Goal: Navigation & Orientation: Find specific page/section

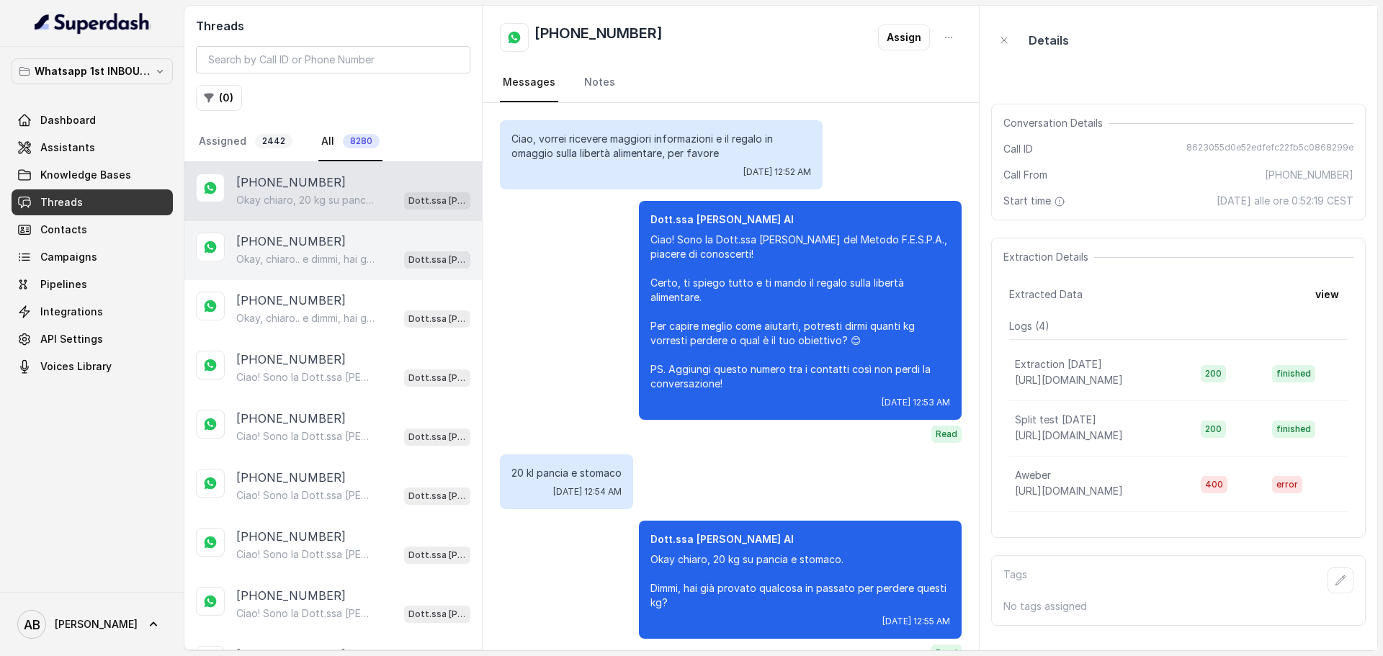
scroll to position [29, 0]
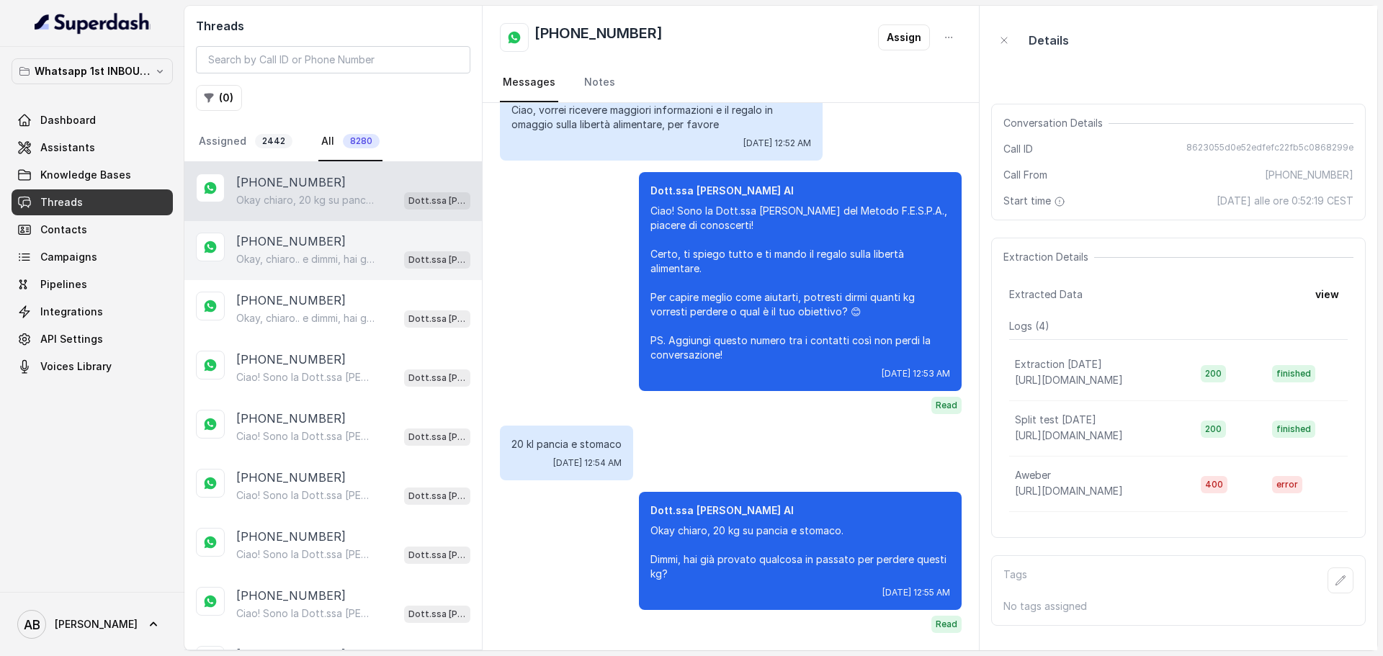
click at [324, 265] on p "Okay, chiaro.. e dimmi, hai già provato qualcosa per perdere questi 8/10 kg?" at bounding box center [305, 259] width 138 height 14
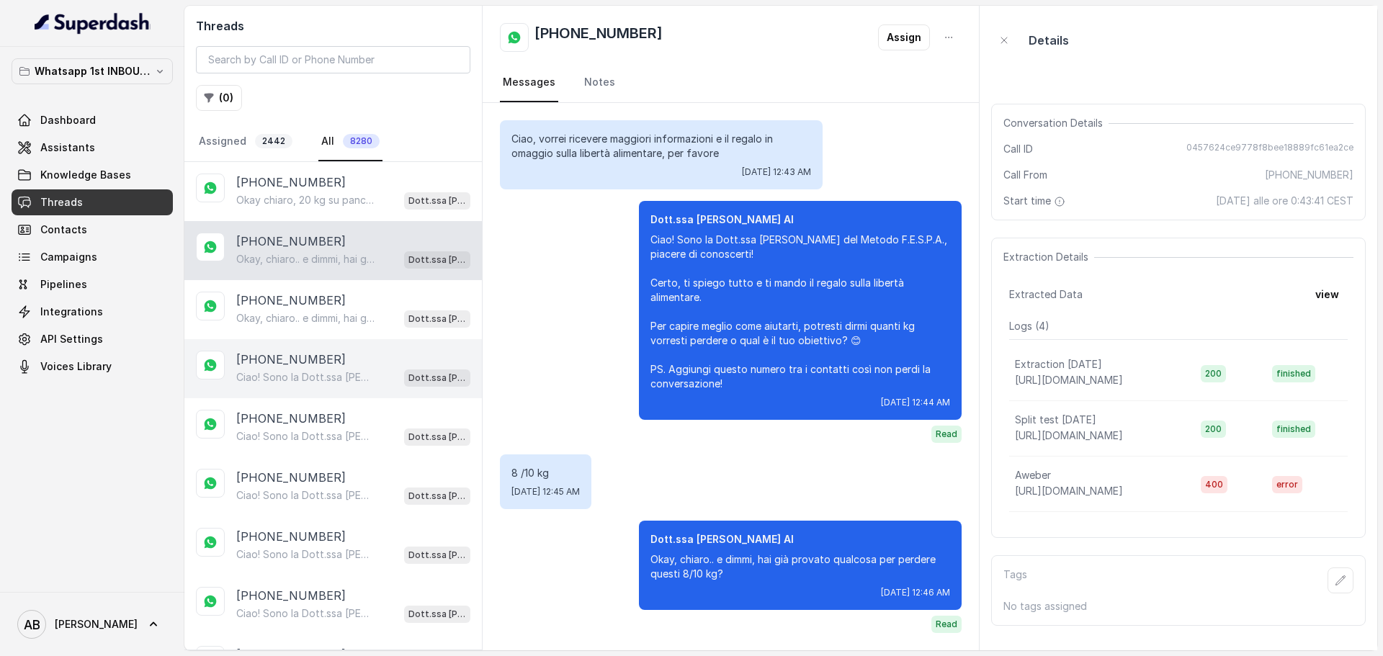
drag, startPoint x: 336, startPoint y: 304, endPoint x: 330, endPoint y: 360, distance: 56.6
click at [337, 308] on div "[PHONE_NUMBER]" at bounding box center [353, 300] width 234 height 17
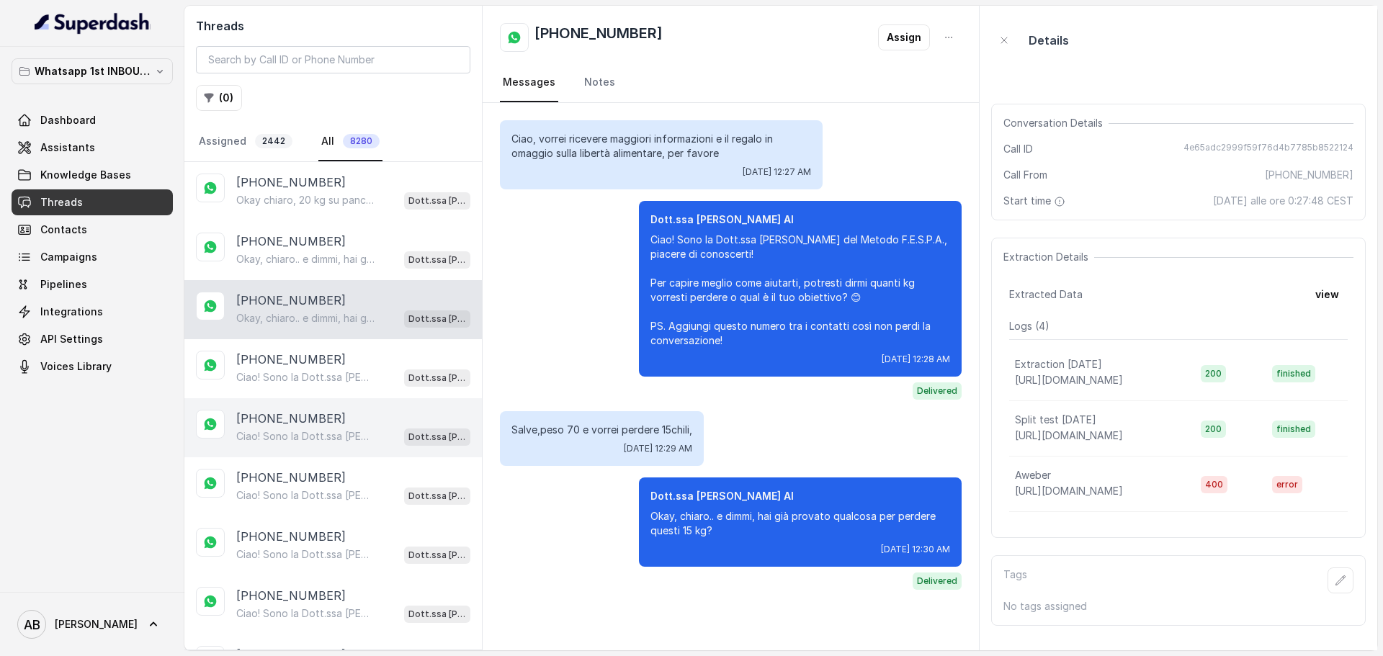
drag, startPoint x: 330, startPoint y: 360, endPoint x: 324, endPoint y: 413, distance: 52.9
click at [330, 362] on div "[PHONE_NUMBER]" at bounding box center [353, 359] width 234 height 17
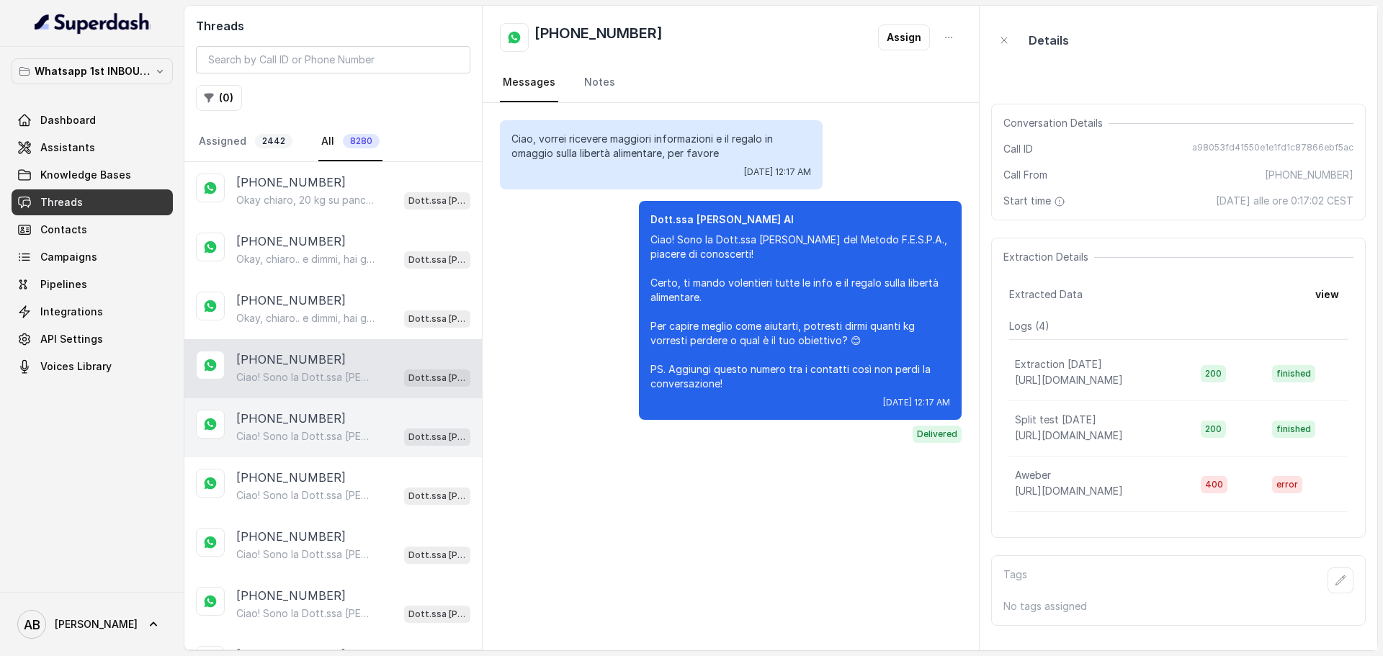
click at [328, 425] on div "[PHONE_NUMBER]" at bounding box center [353, 418] width 234 height 17
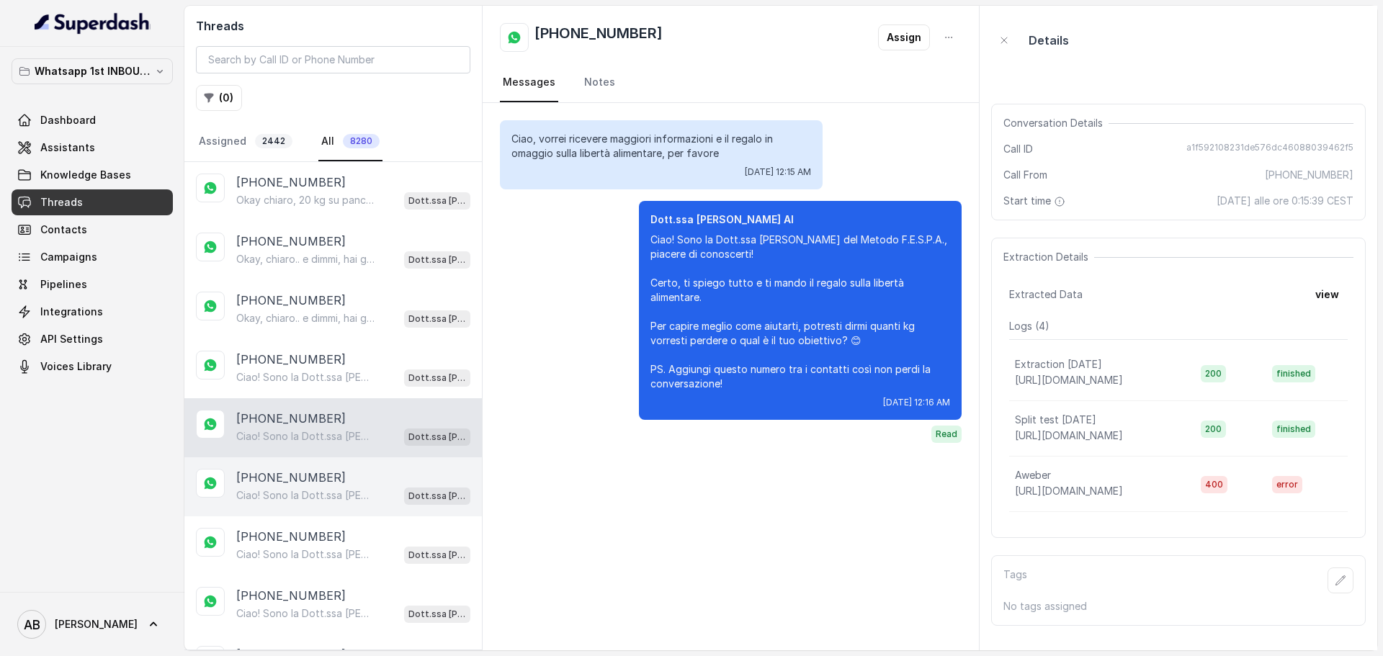
click at [334, 494] on p "Ciao! Sono la Dott.ssa [PERSON_NAME] del Metodo F.E.S.P.A., piacere di conoscer…" at bounding box center [305, 496] width 138 height 14
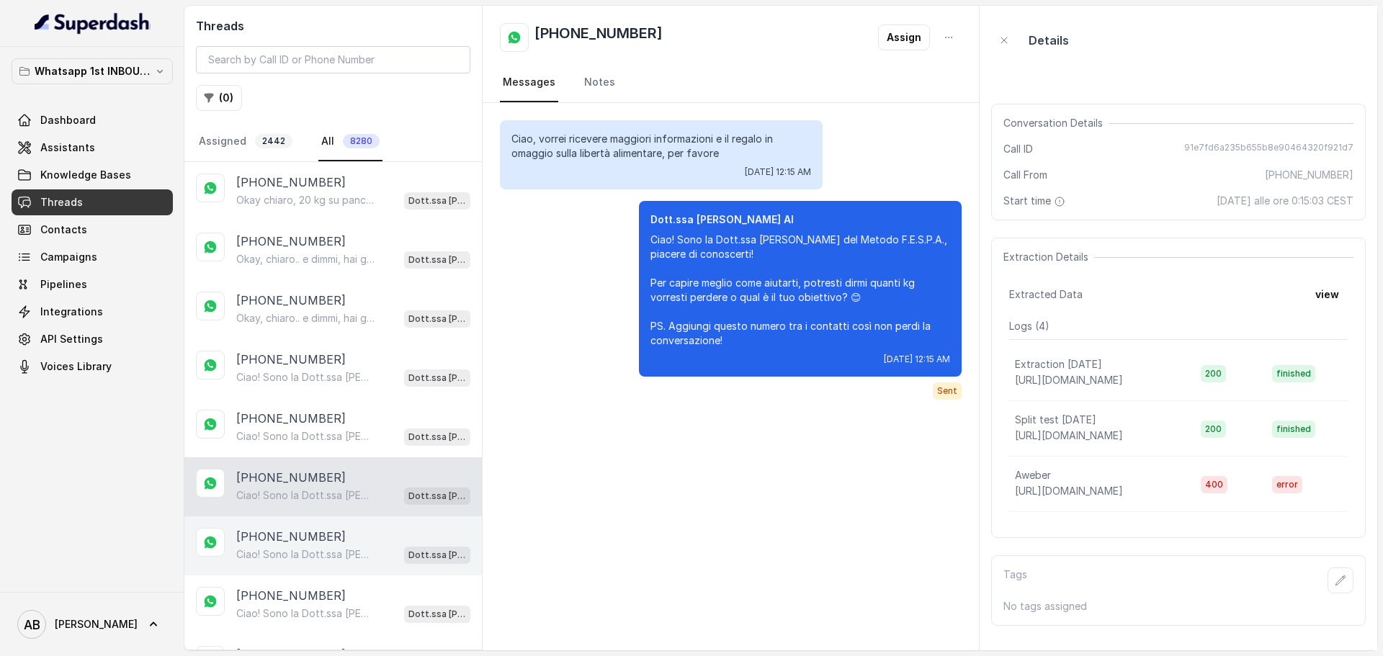
drag, startPoint x: 337, startPoint y: 539, endPoint x: 341, endPoint y: 546, distance: 8.1
click at [339, 540] on div "[PHONE_NUMBER]" at bounding box center [353, 536] width 234 height 17
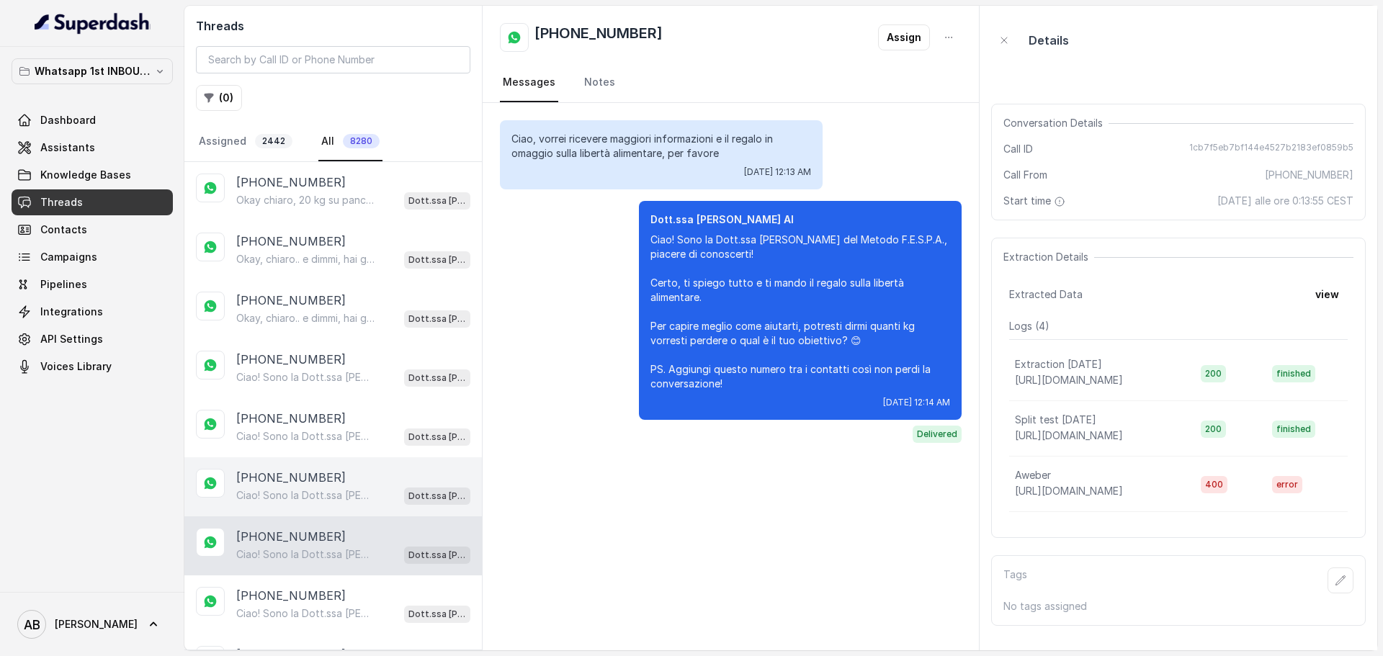
click at [339, 458] on div "+393911015952 Ciao! Sono la Dott.ssa Federica Saccone del Metodo F.E.S.P.A., pi…" at bounding box center [333, 487] width 298 height 59
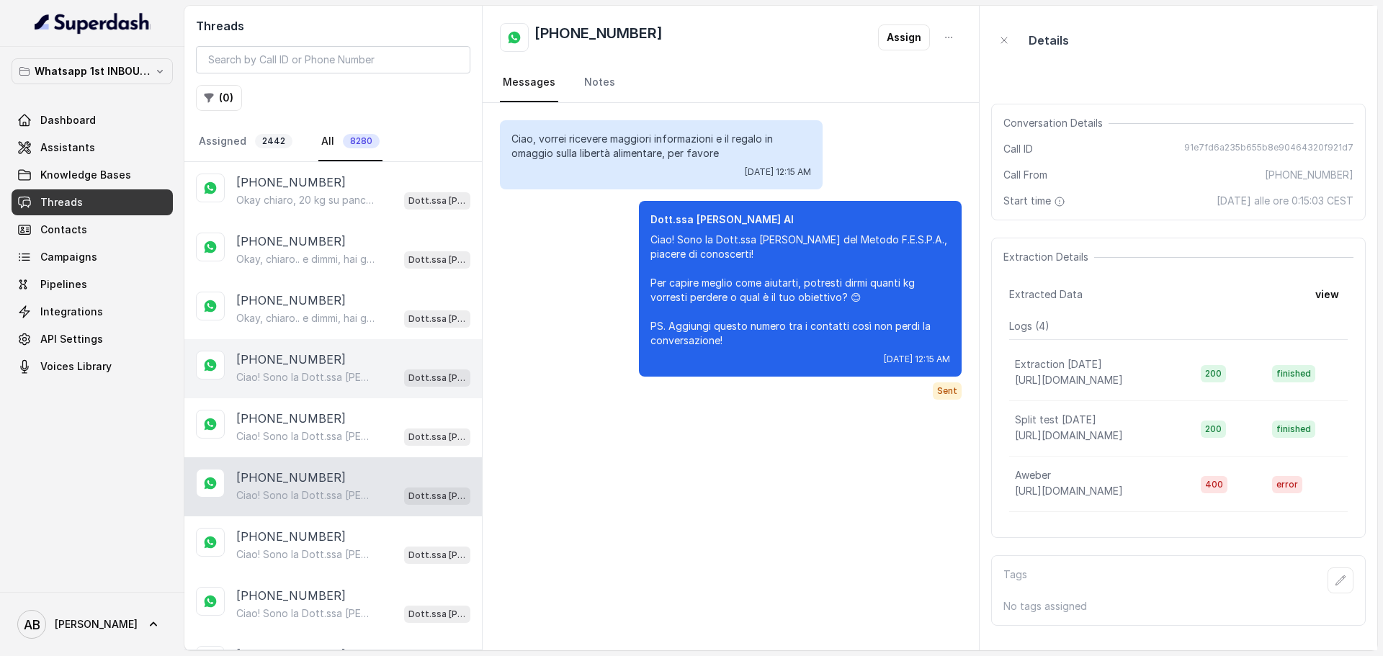
click at [347, 393] on div "+393773438330 Ciao! Sono la Dott.ssa Federica Saccone del Metodo F.E.S.P.A., pi…" at bounding box center [333, 368] width 298 height 59
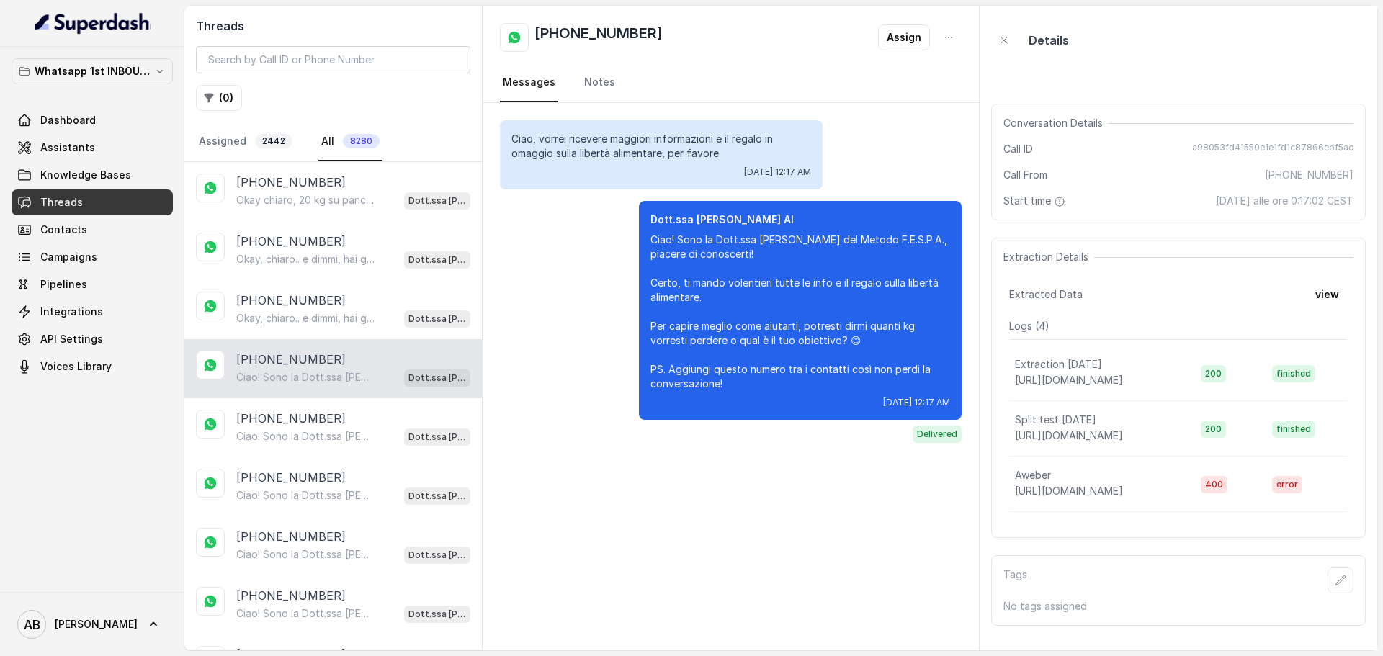
click at [336, 160] on link "All 8280" at bounding box center [350, 141] width 64 height 39
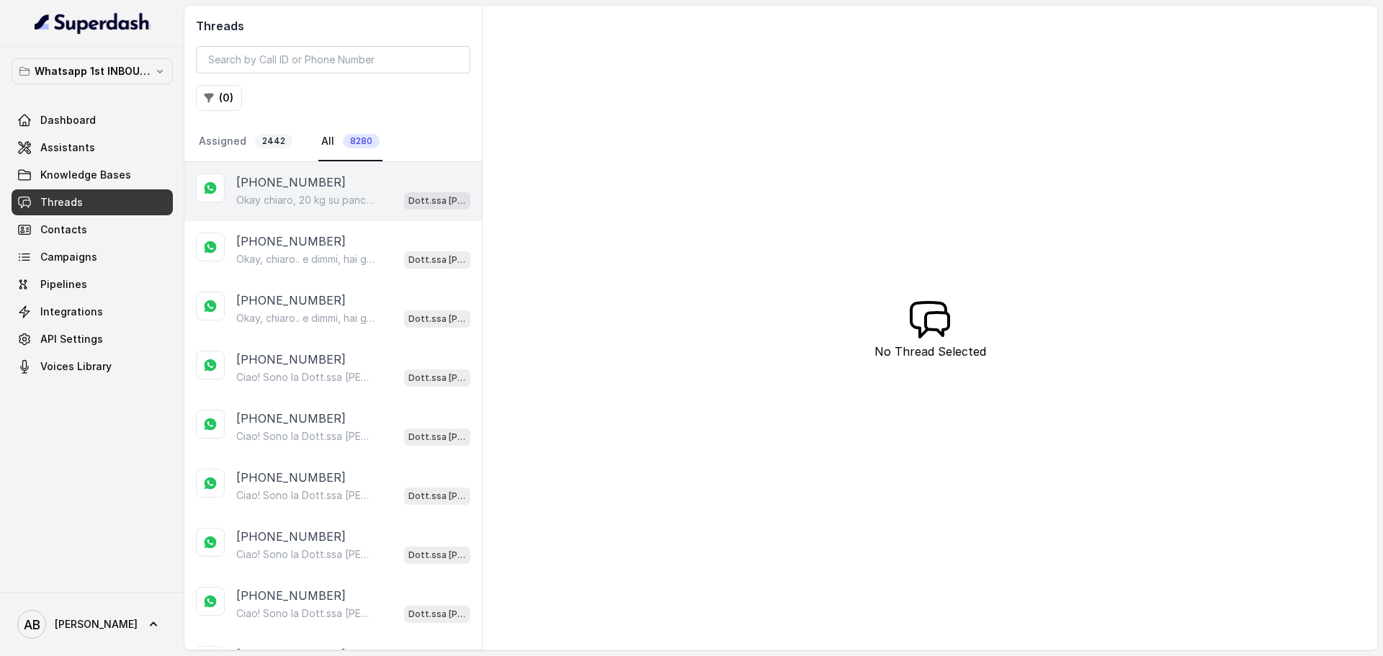
click at [323, 179] on p "[PHONE_NUMBER]" at bounding box center [291, 182] width 110 height 17
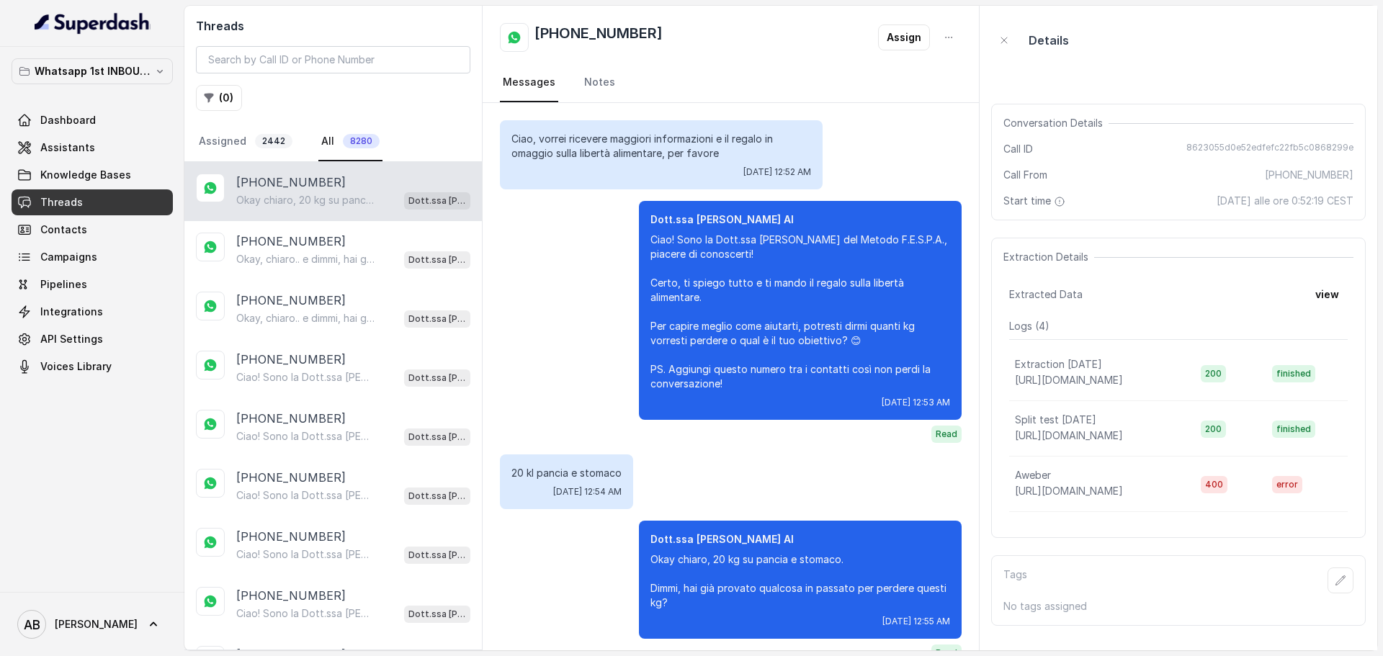
scroll to position [29, 0]
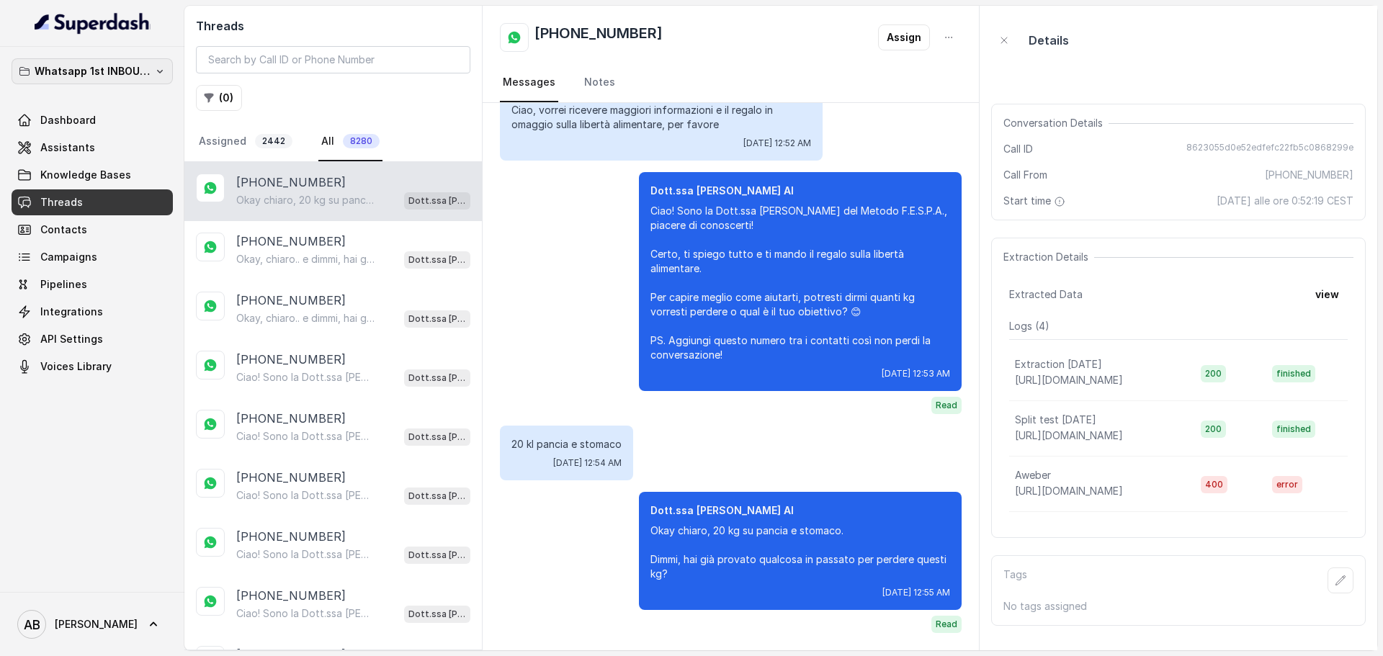
click at [101, 63] on p "Whatsapp 1st INBOUND Workspace" at bounding box center [92, 71] width 115 height 17
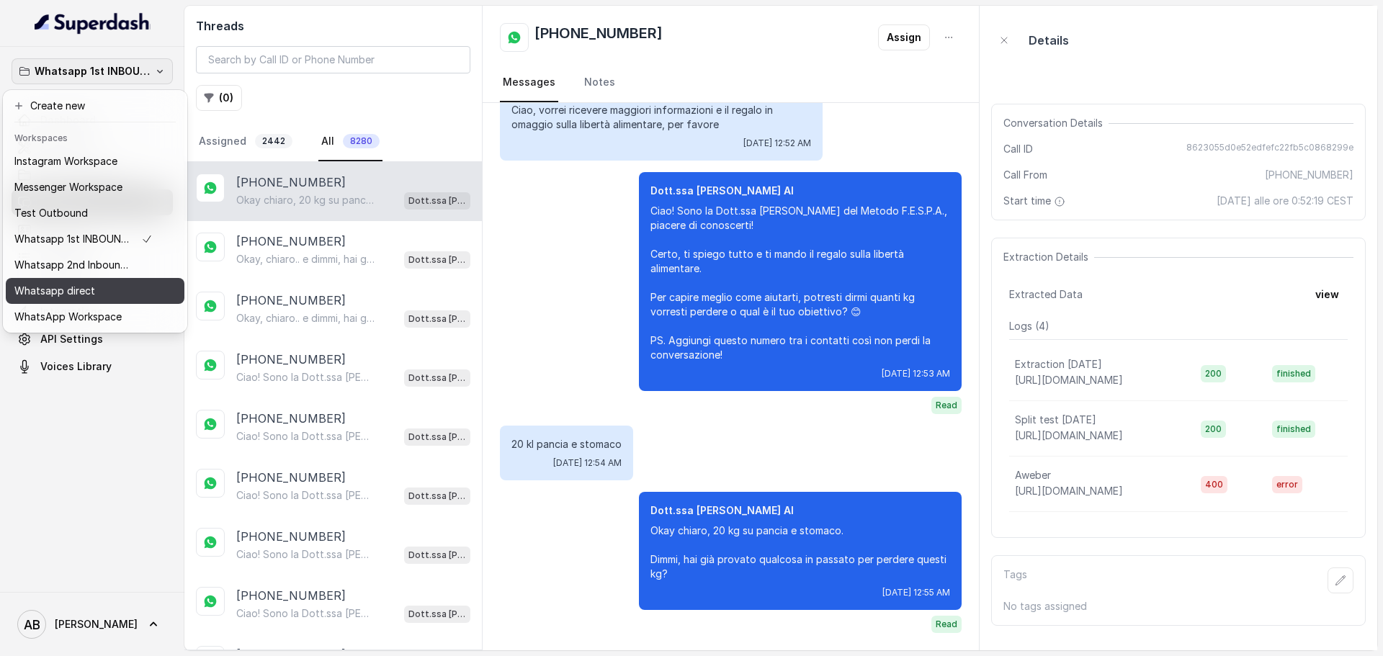
click at [166, 282] on button "Whatsapp direct" at bounding box center [95, 291] width 179 height 26
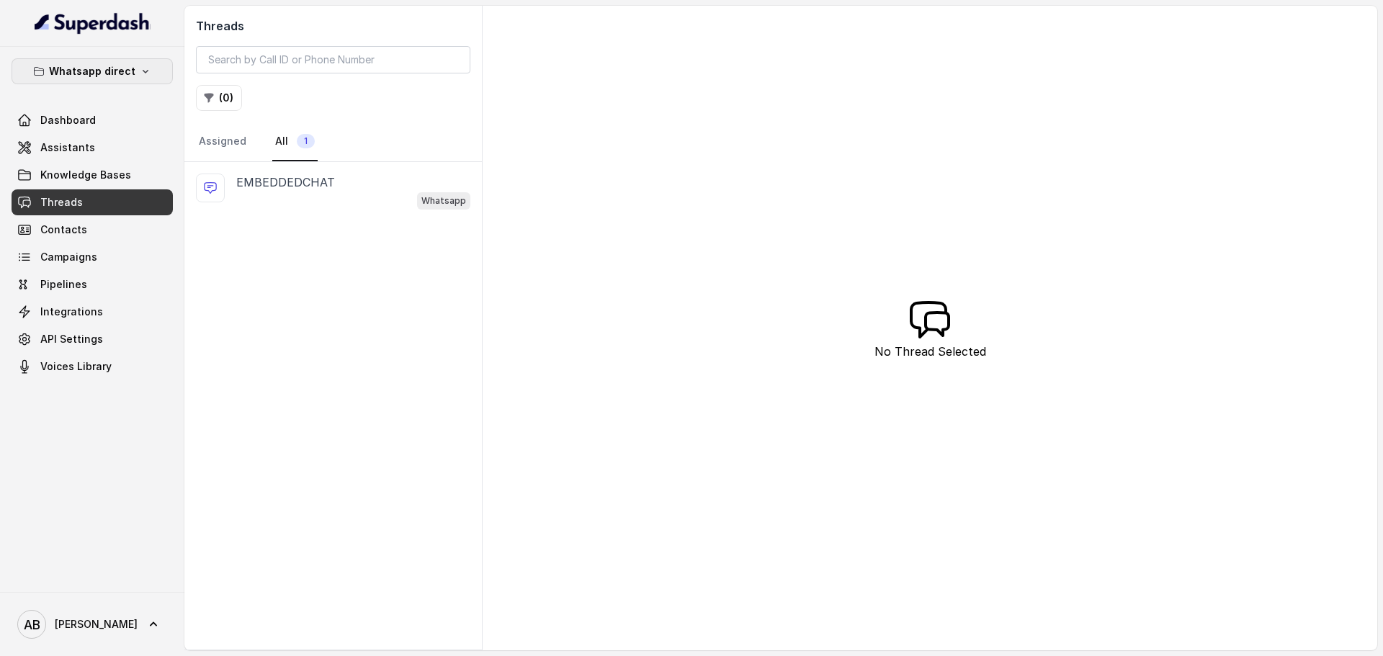
click at [143, 71] on icon "button" at bounding box center [146, 72] width 6 height 4
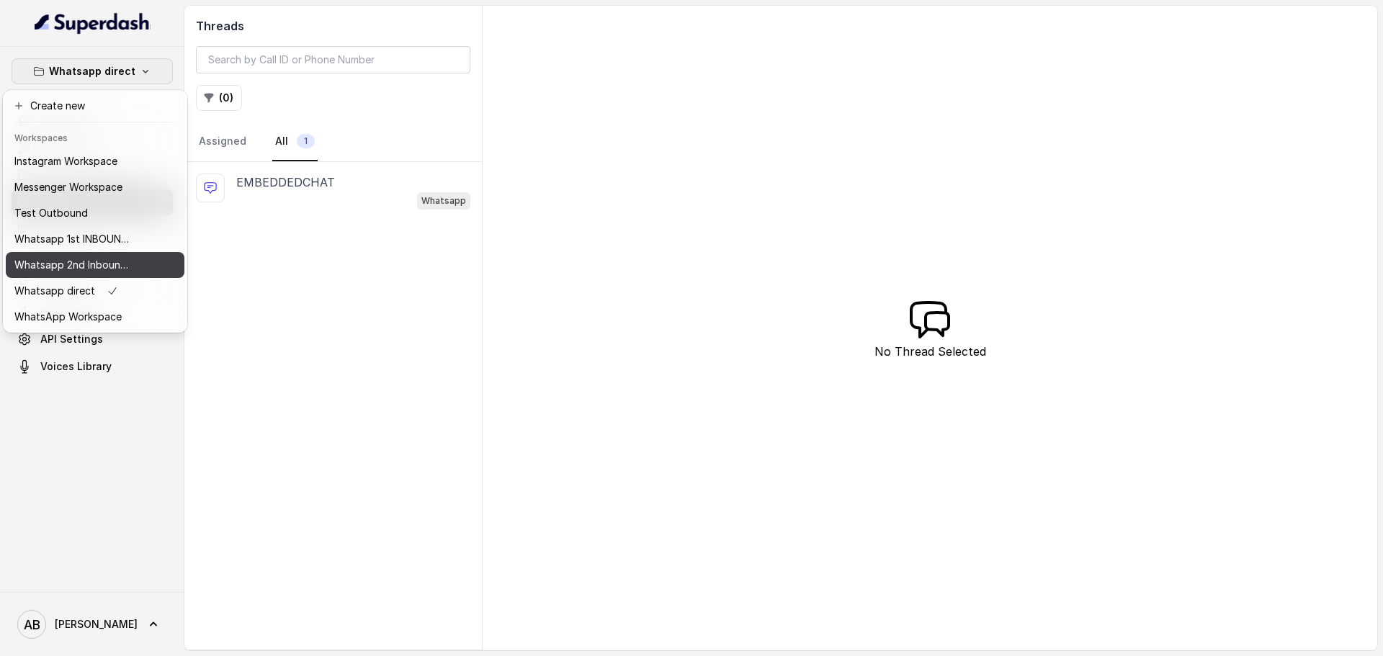
click at [146, 261] on button "Whatsapp 2nd Inbound BM5" at bounding box center [95, 265] width 179 height 26
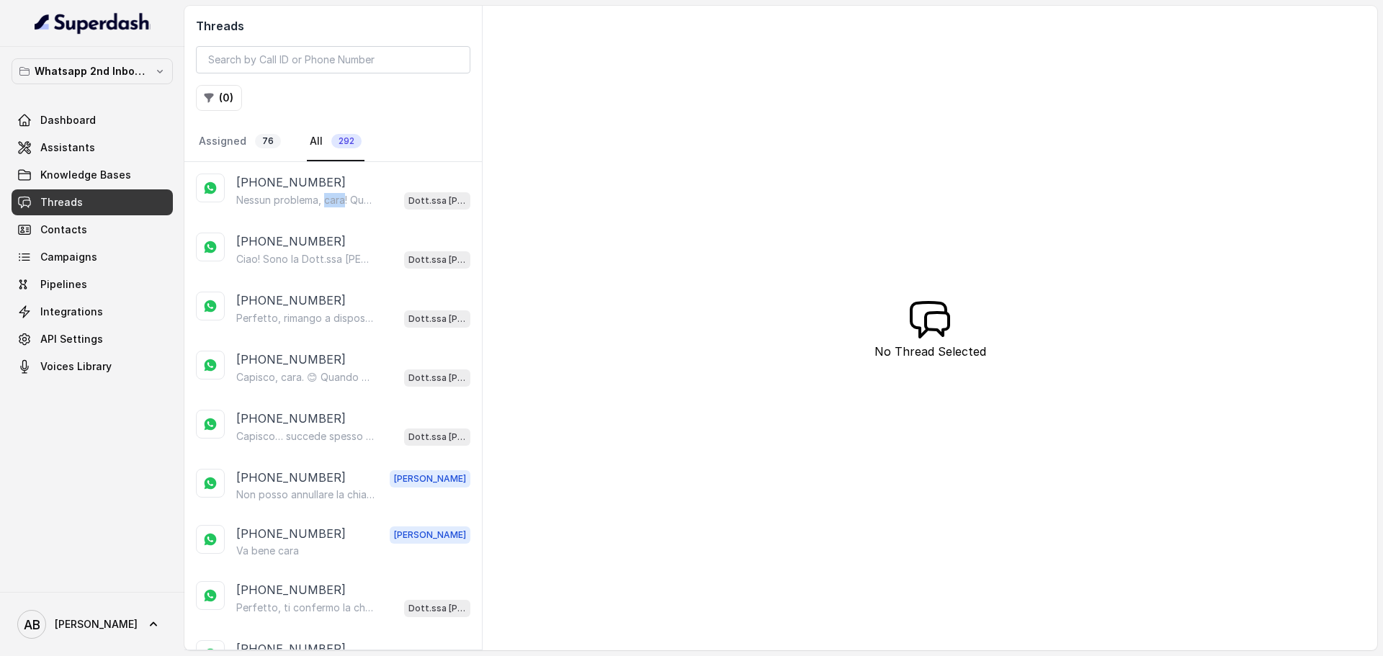
click at [335, 206] on p "Nessun problema, cara! Quale giorno e orario preferisci per la chiamata gratuit…" at bounding box center [305, 200] width 138 height 14
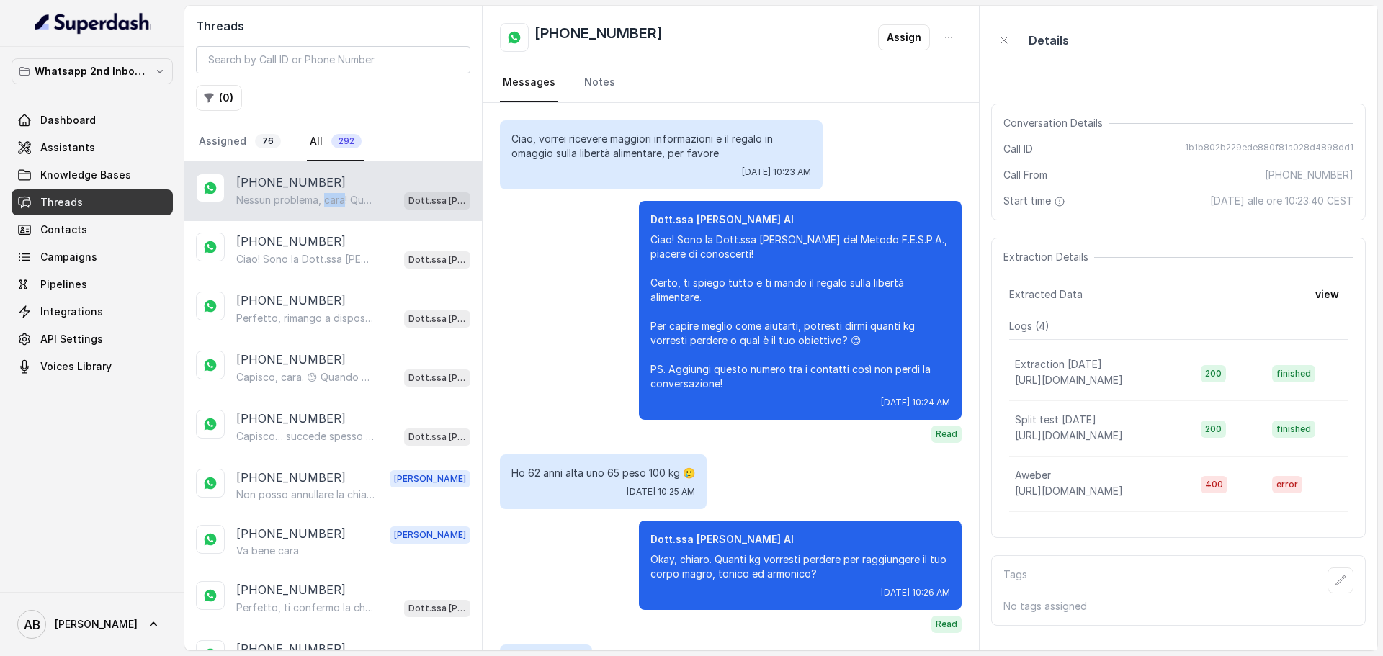
scroll to position [758, 0]
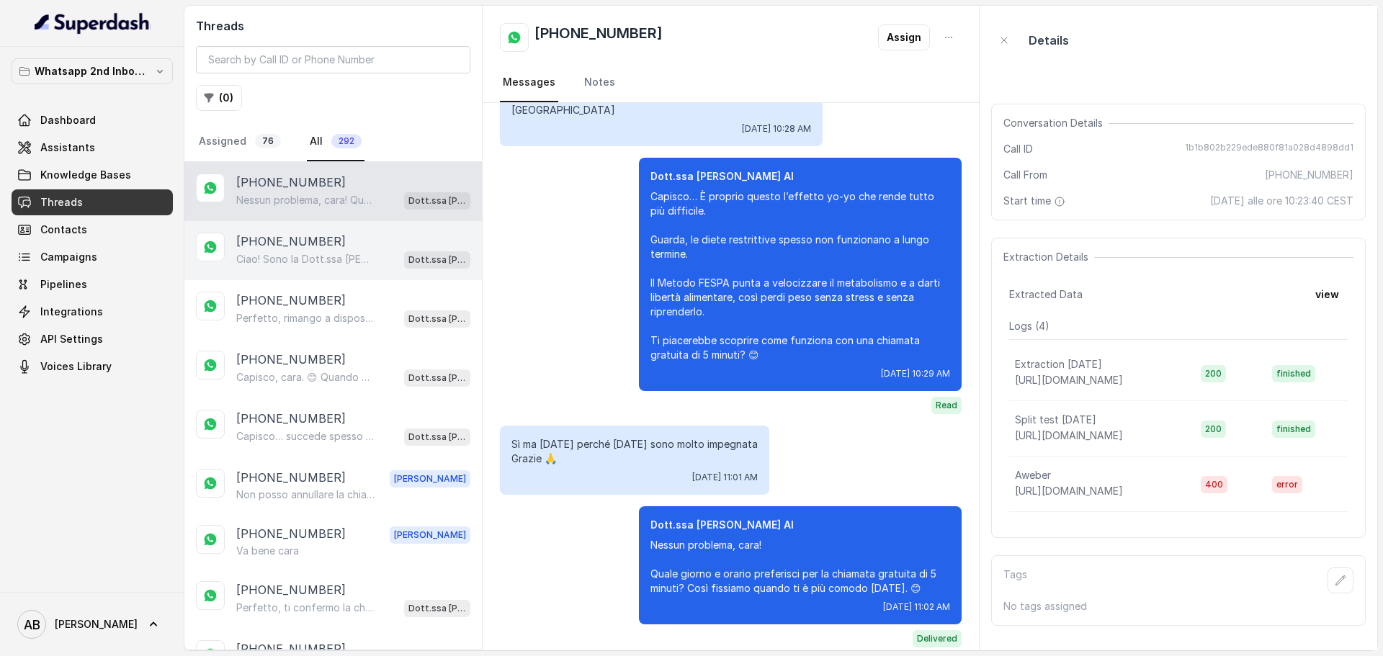
click at [326, 267] on div "Ciao! Sono la Dott.ssa Federica Saccone del Metodo F.E.S.P.A., piacere di conos…" at bounding box center [353, 259] width 234 height 19
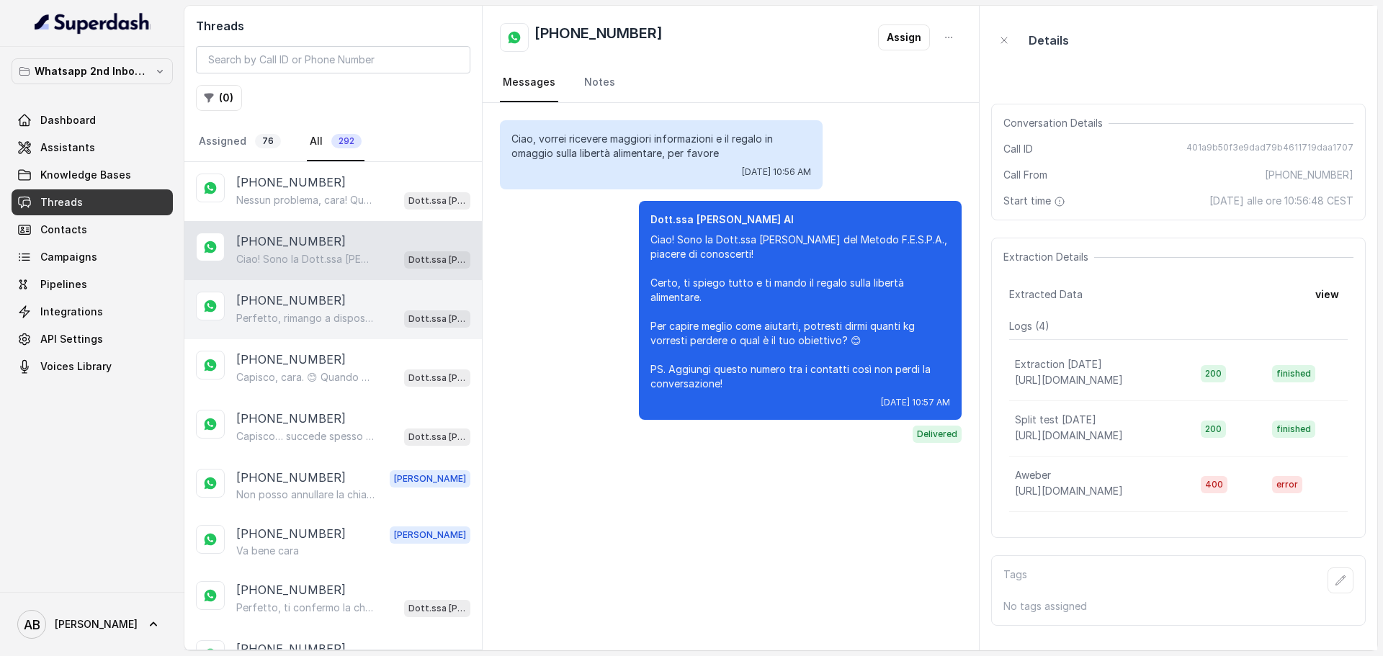
drag, startPoint x: 329, startPoint y: 307, endPoint x: 329, endPoint y: 326, distance: 18.7
click at [329, 308] on div "[PHONE_NUMBER]" at bounding box center [353, 300] width 234 height 17
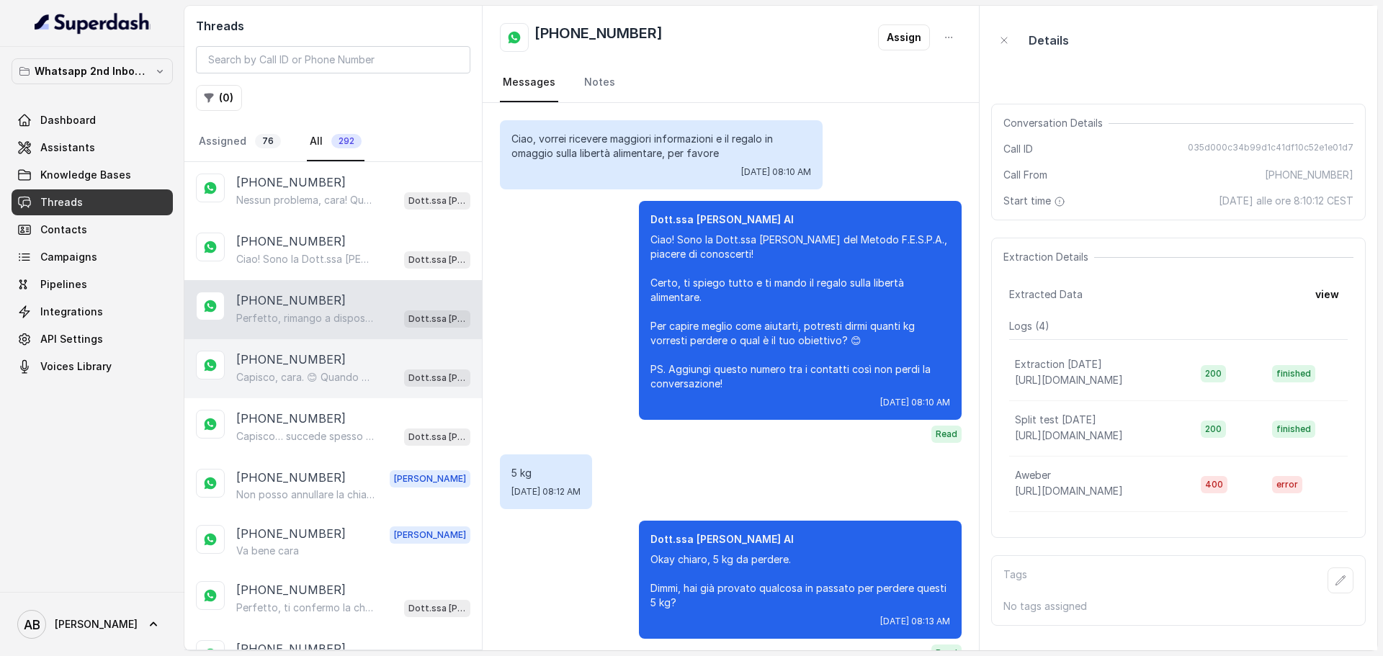
scroll to position [1063, 0]
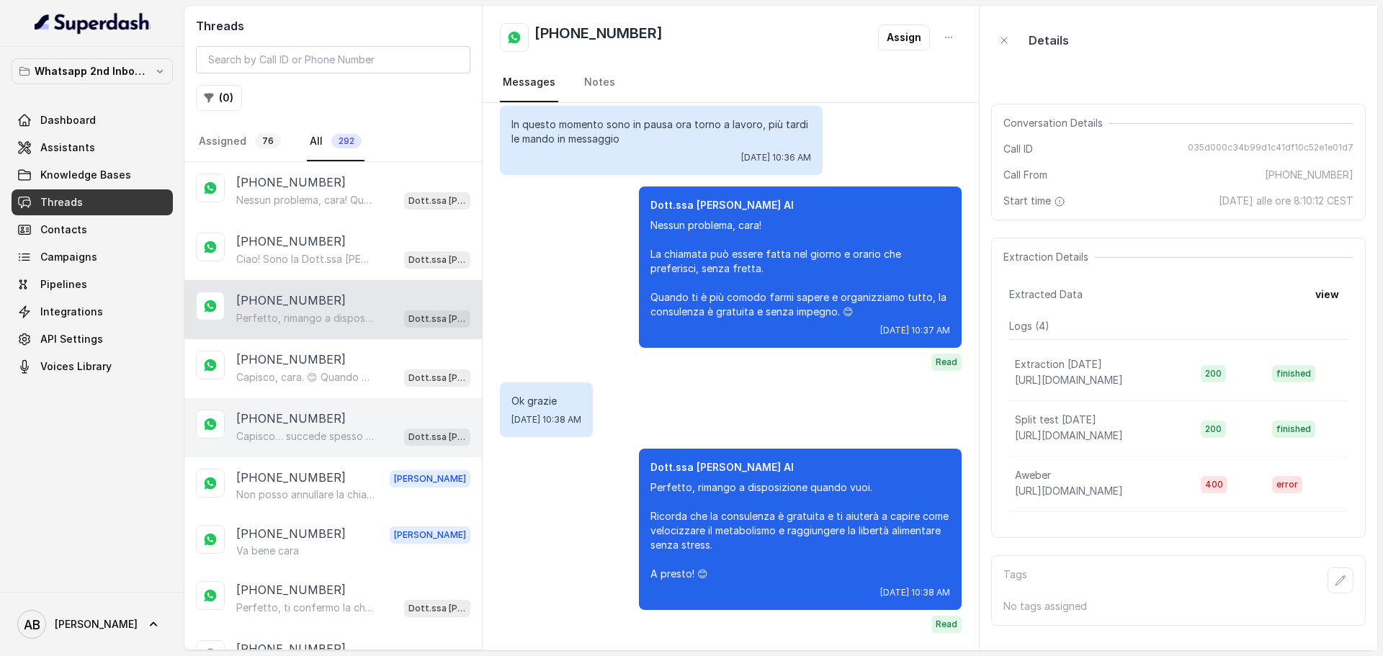
drag, startPoint x: 337, startPoint y: 377, endPoint x: 349, endPoint y: 455, distance: 78.7
click at [338, 378] on p "Capisco, cara. 😊 Quando vorrai, sarò qui per aiutarti. Nel frattempo, ti lascio…" at bounding box center [305, 377] width 138 height 14
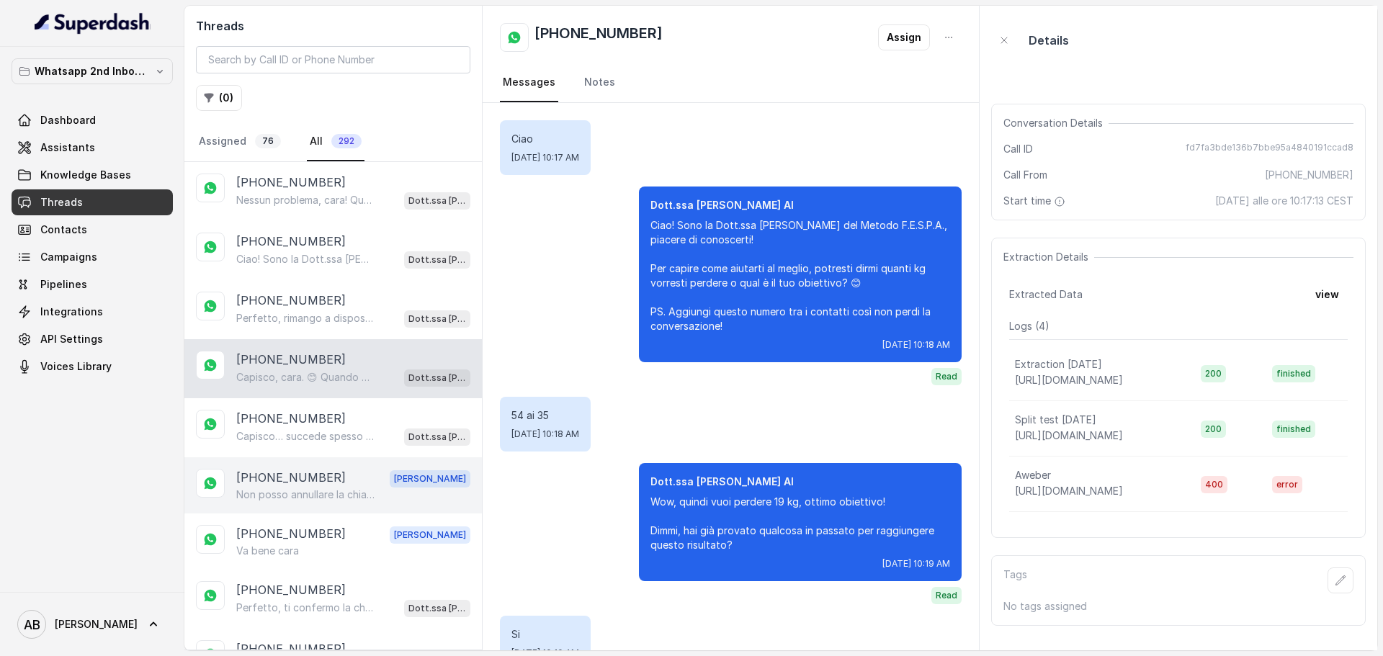
scroll to position [2948, 0]
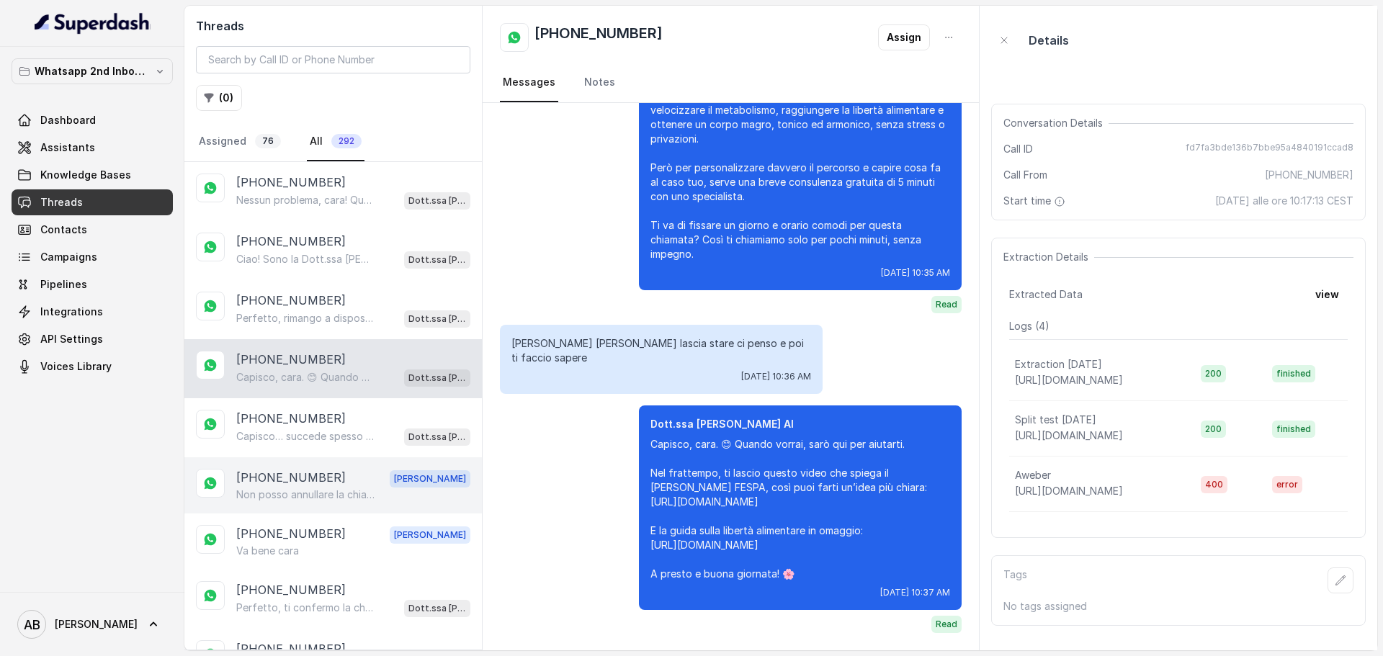
drag, startPoint x: 351, startPoint y: 470, endPoint x: 482, endPoint y: 5, distance: 483.6
click at [352, 470] on div "+393332785744 Alessandro" at bounding box center [353, 478] width 234 height 19
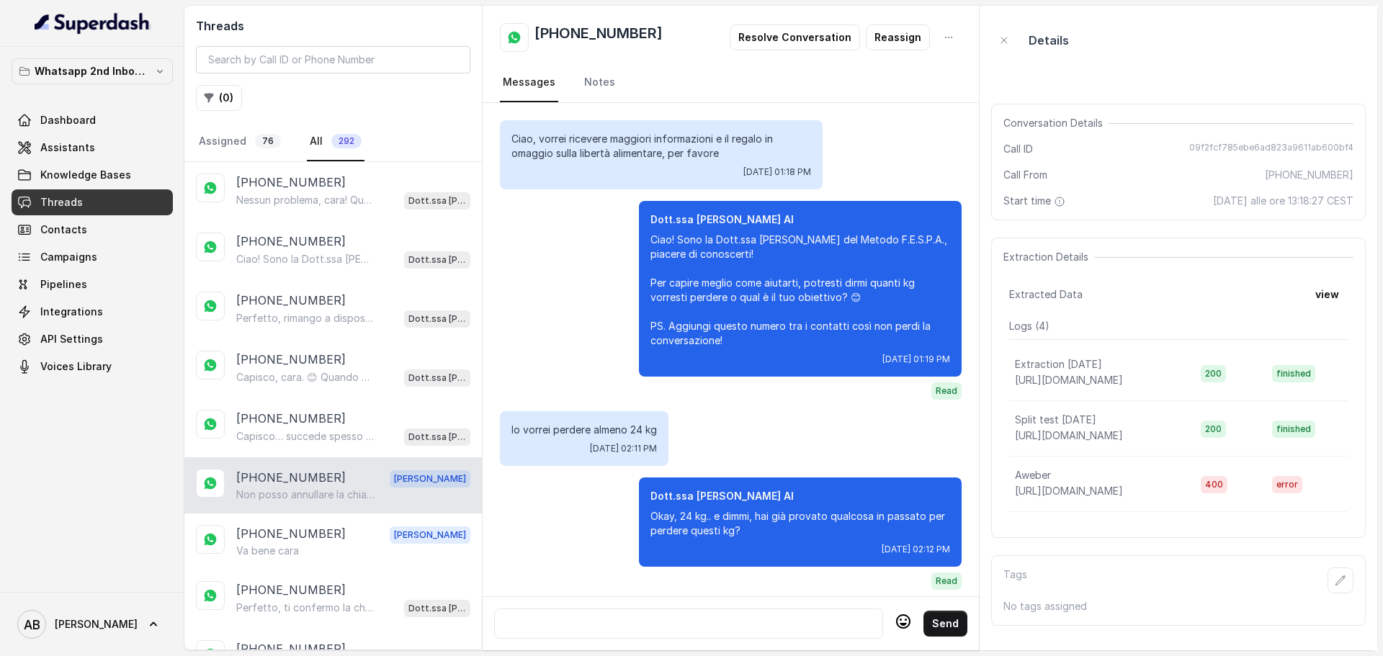
scroll to position [1304, 0]
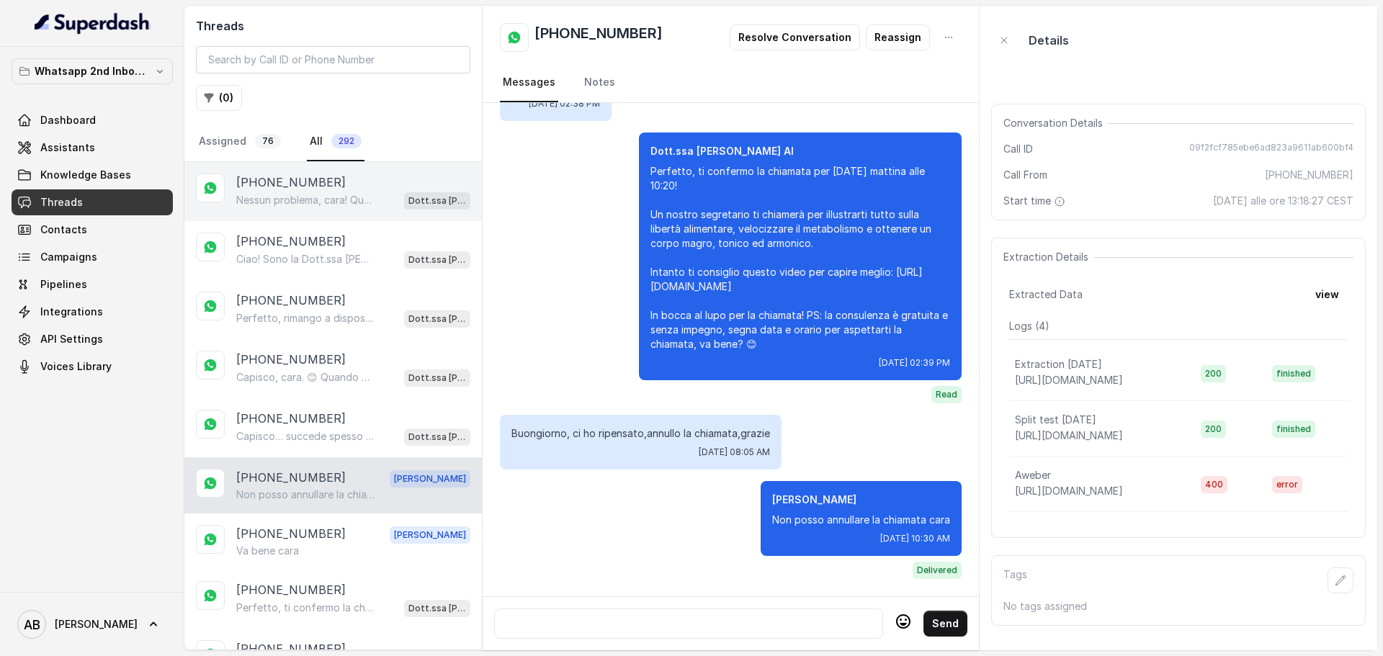
click at [352, 193] on p "Nessun problema, cara! Quale giorno e orario preferisci per la chiamata gratuit…" at bounding box center [305, 200] width 138 height 14
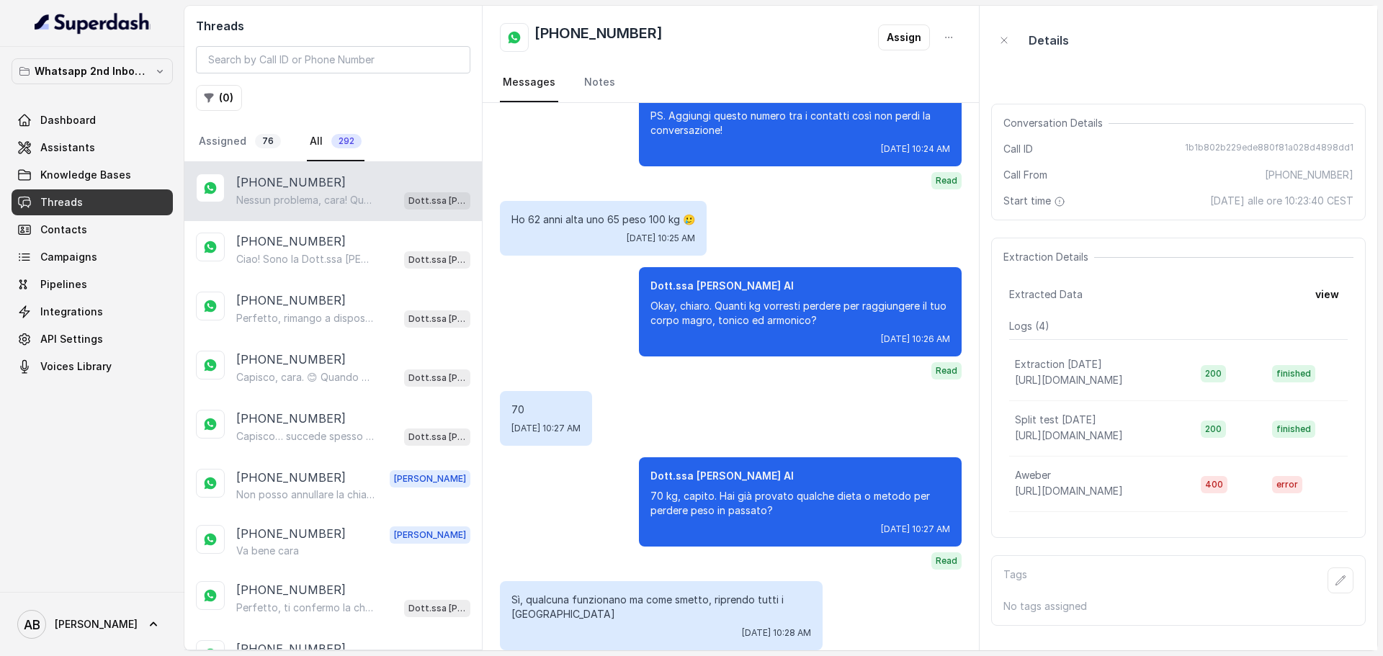
scroll to position [758, 0]
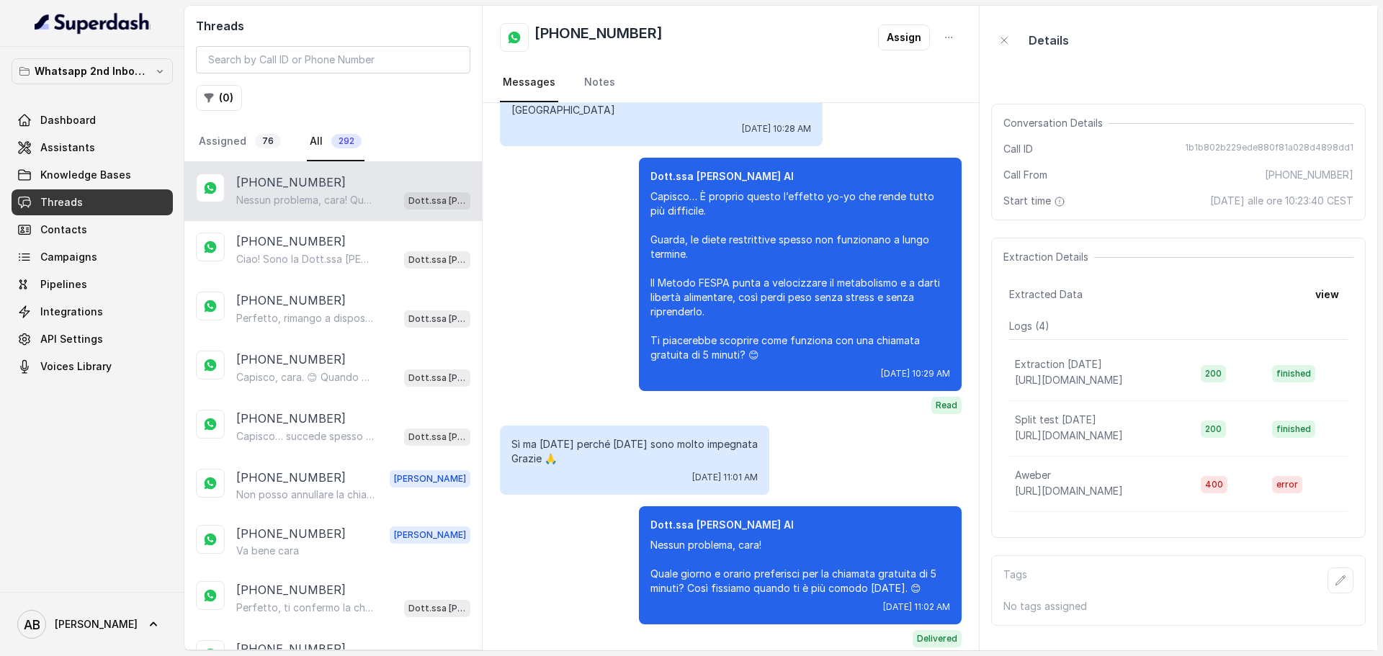
click at [311, 215] on div "+393355732333 Nessun problema, cara! Quale giorno e orario preferisci per la ch…" at bounding box center [333, 191] width 298 height 59
click at [311, 224] on div "+393496401191 Ciao! Sono la Dott.ssa Federica Saccone del Metodo F.E.S.P.A., pi…" at bounding box center [333, 250] width 298 height 59
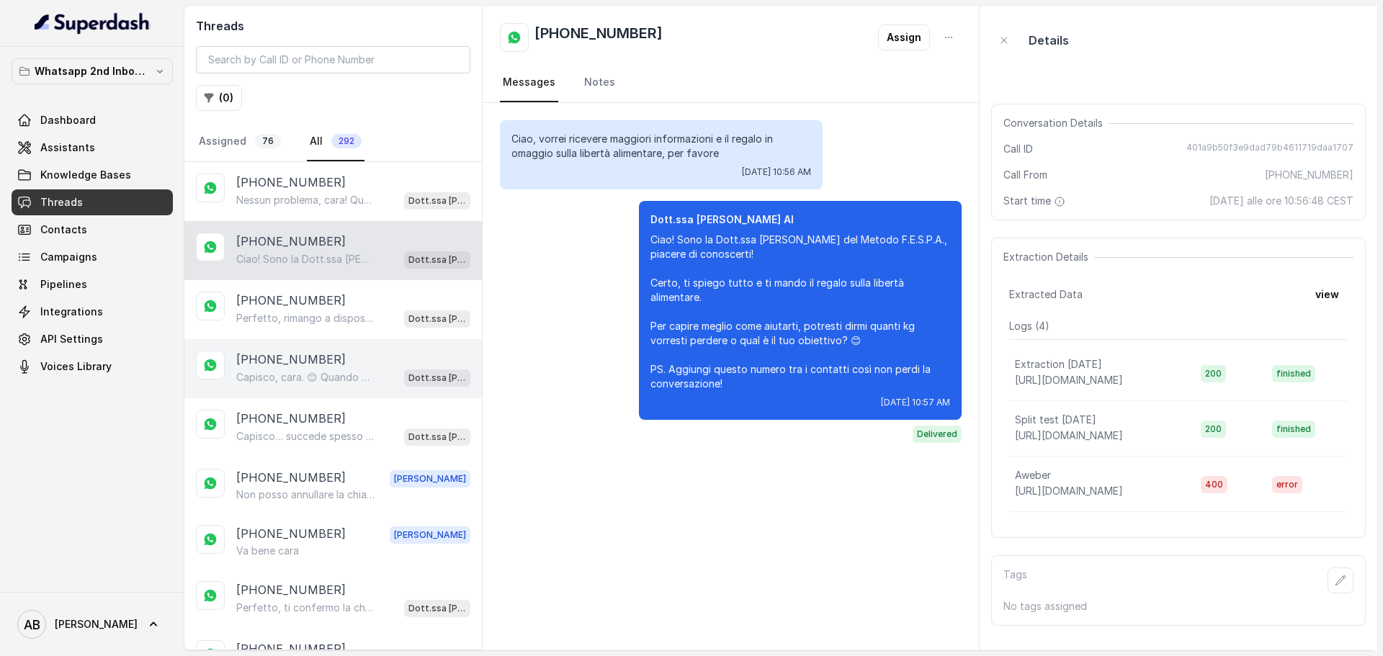
drag, startPoint x: 331, startPoint y: 334, endPoint x: 324, endPoint y: 376, distance: 43.0
click at [331, 334] on div "+393470998058 Perfetto, rimango a disposizione quando vuoi. Ricorda che la cons…" at bounding box center [333, 309] width 298 height 59
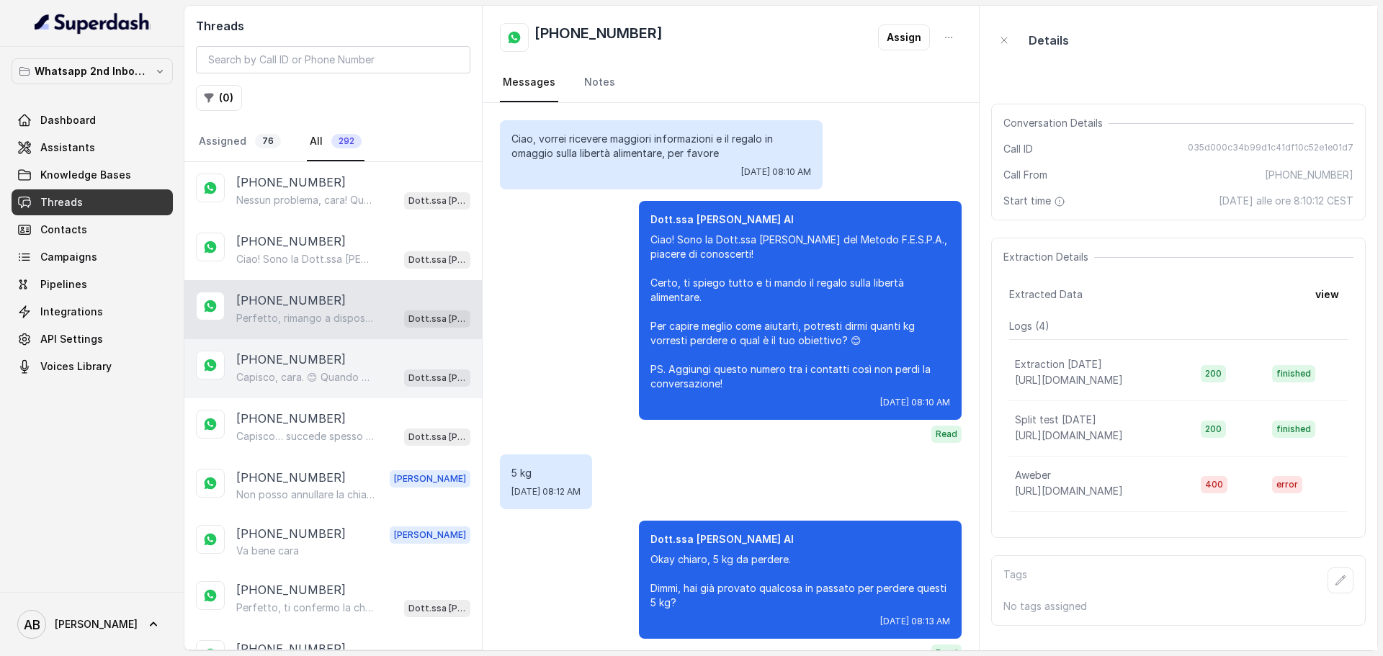
click at [324, 376] on p "Capisco, cara. 😊 Quando vorrai, sarò qui per aiutarti. Nel frattempo, ti lascio…" at bounding box center [305, 377] width 138 height 14
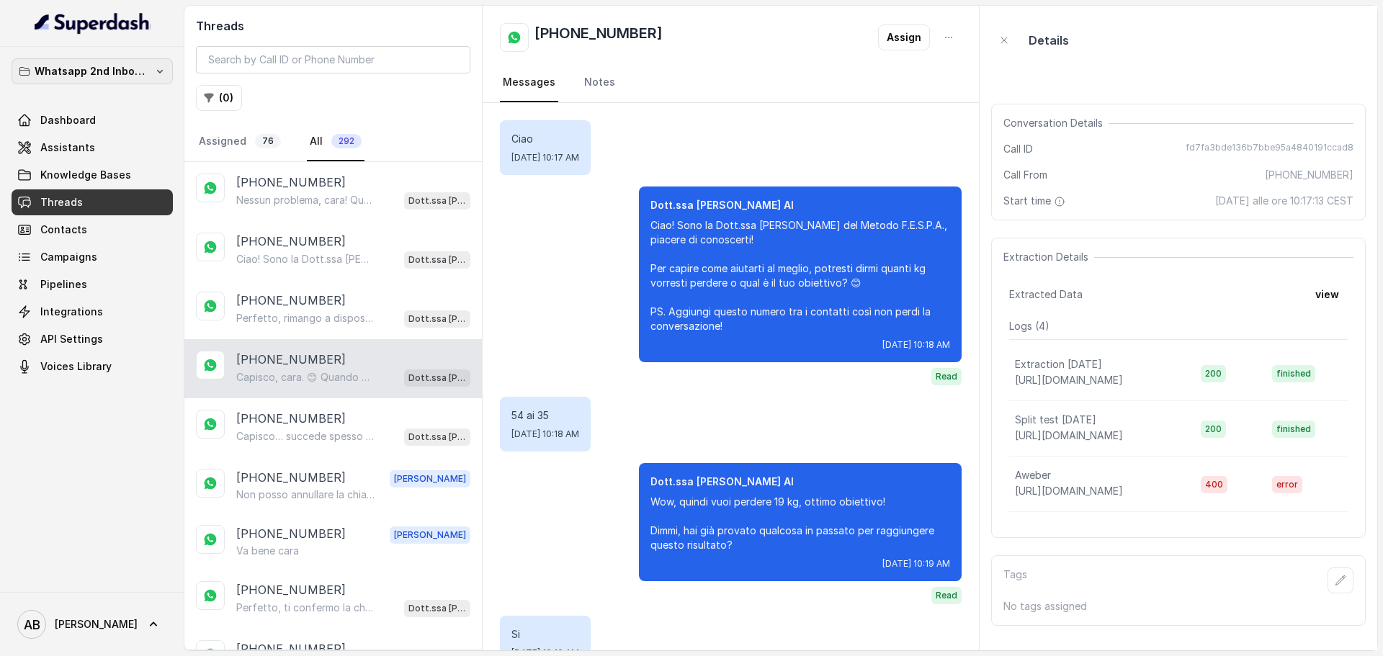
scroll to position [2948, 0]
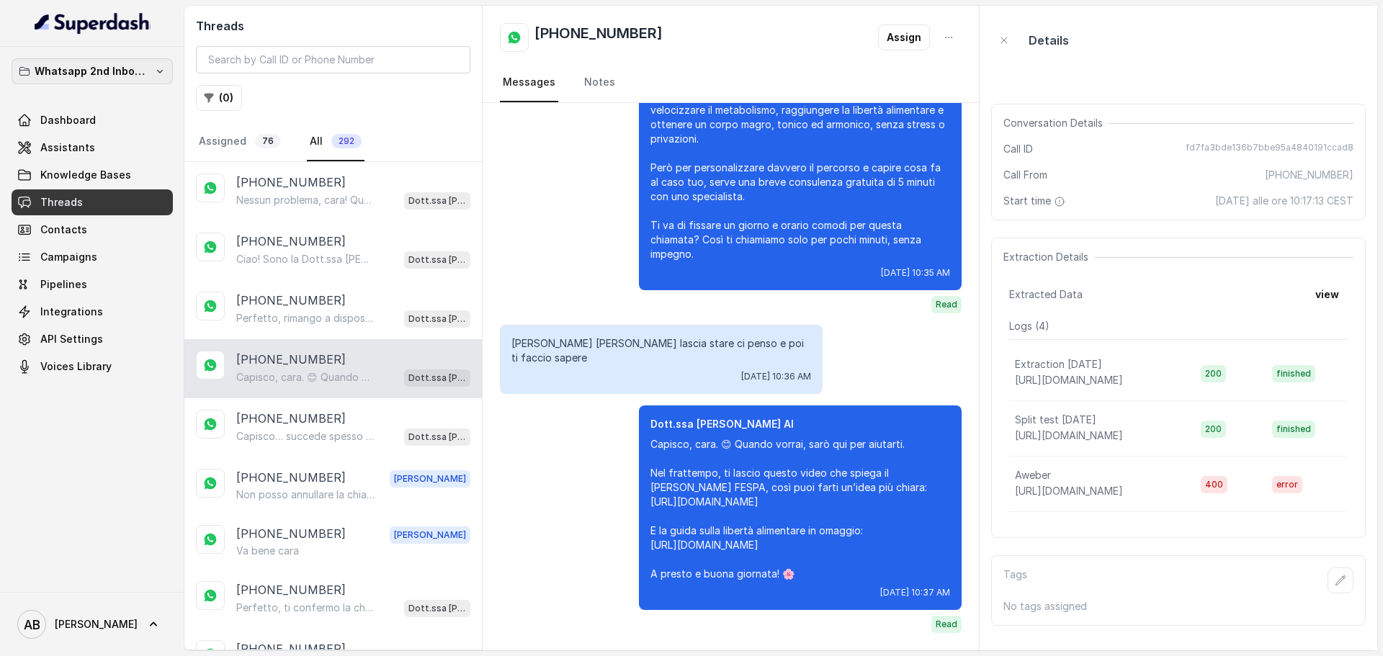
click at [110, 82] on button "Whatsapp 2nd Inbound BM5" at bounding box center [92, 71] width 161 height 26
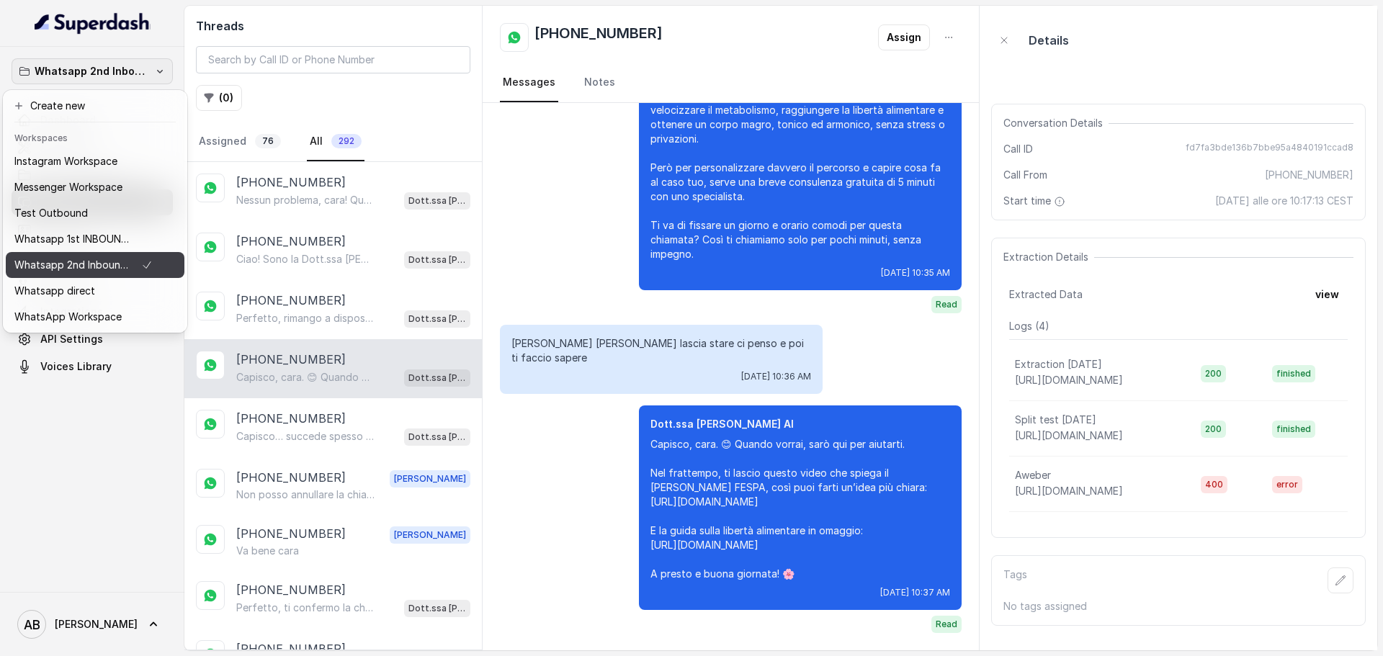
click at [112, 236] on p "Whatsapp 1st INBOUND Workspace" at bounding box center [71, 239] width 115 height 17
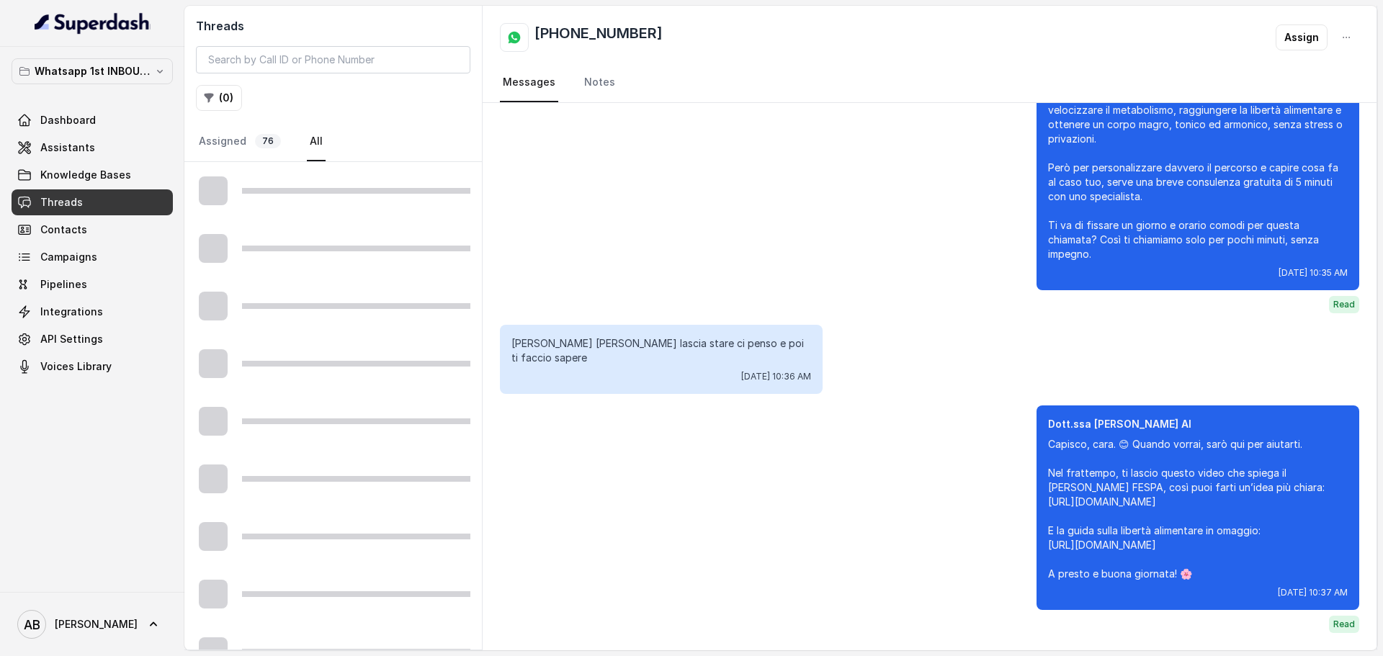
scroll to position [2706, 0]
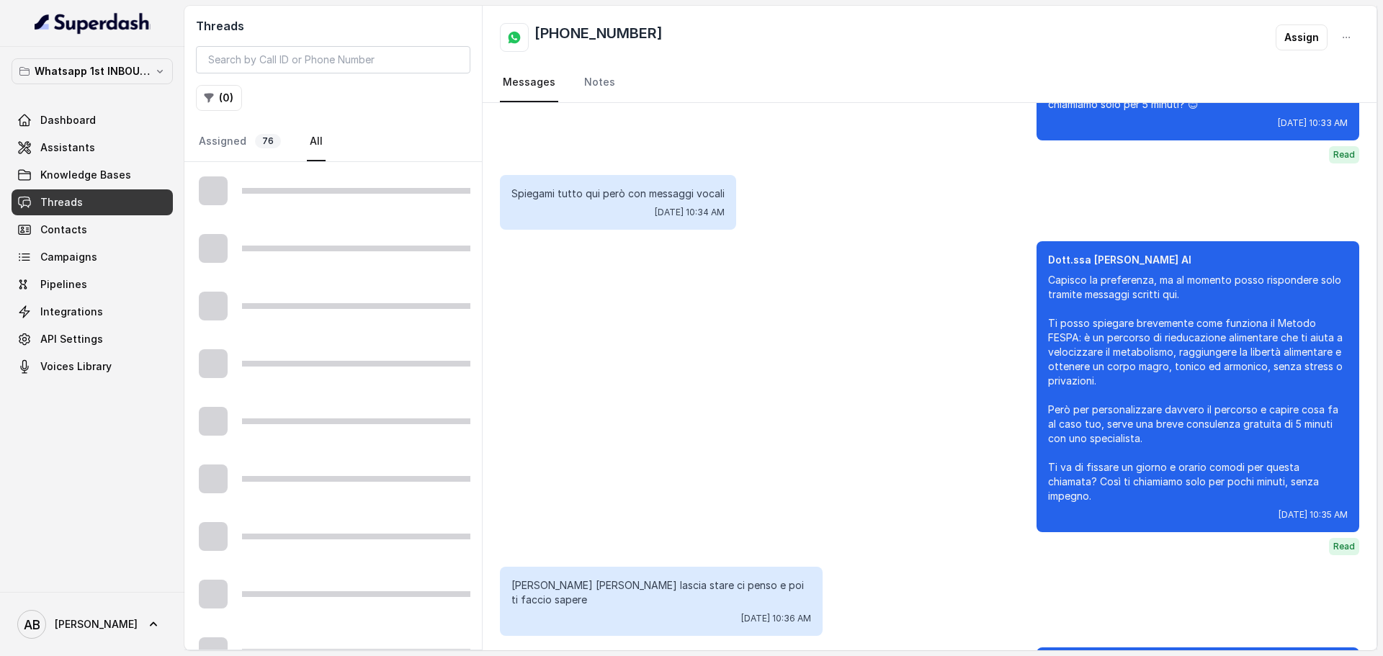
click at [335, 205] on div at bounding box center [333, 191] width 298 height 58
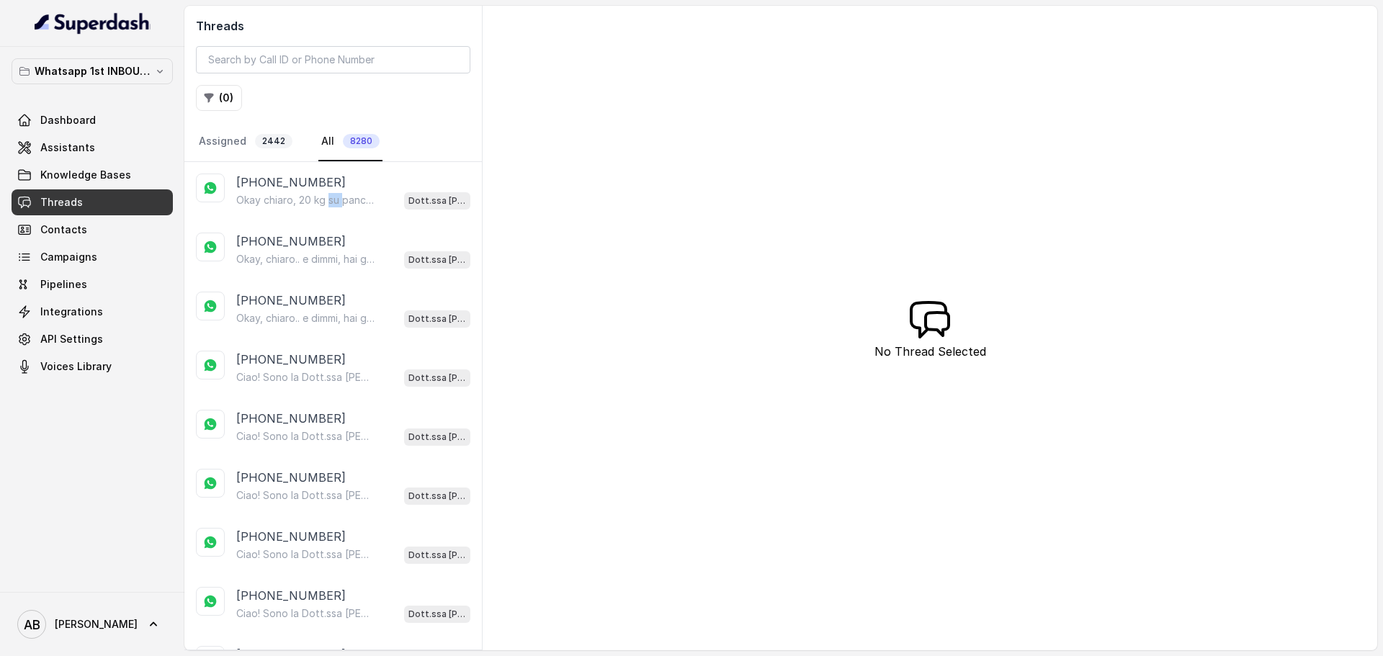
click at [335, 205] on p "Okay chiaro, 20 kg su pancia e stomaco. Dimmi, hai già provato qualcosa in pass…" at bounding box center [305, 200] width 138 height 14
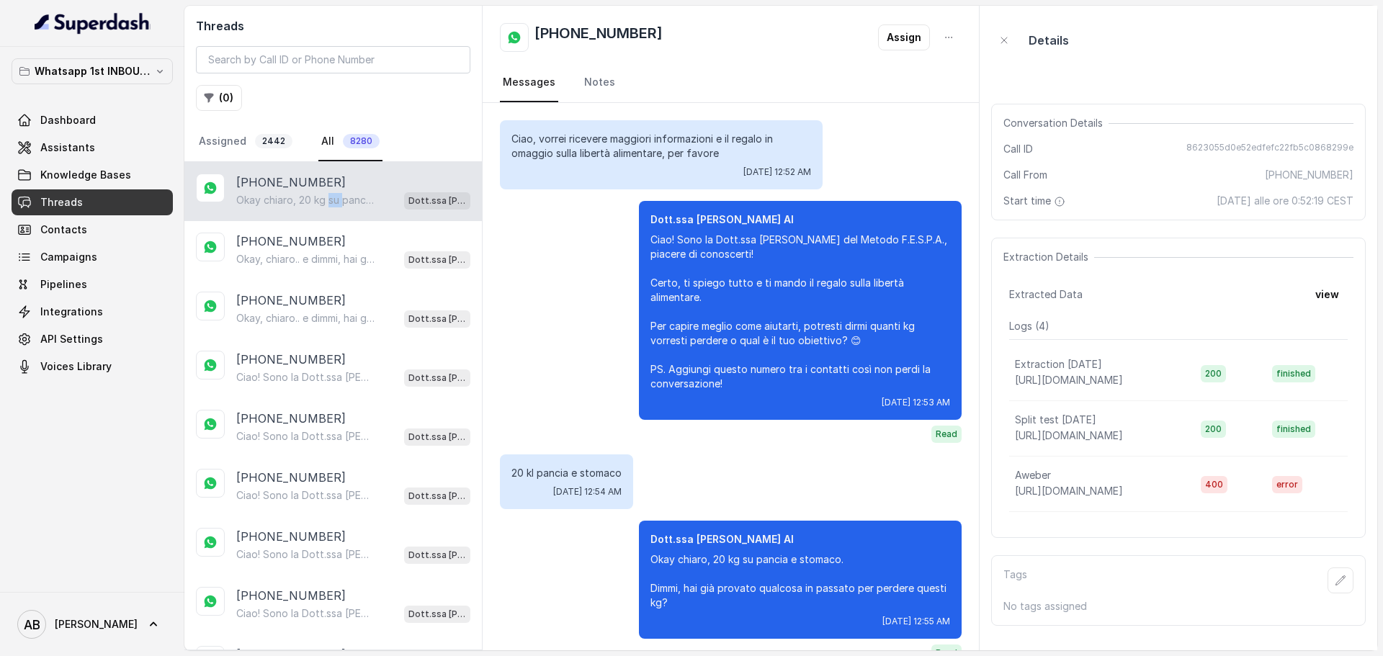
scroll to position [29, 0]
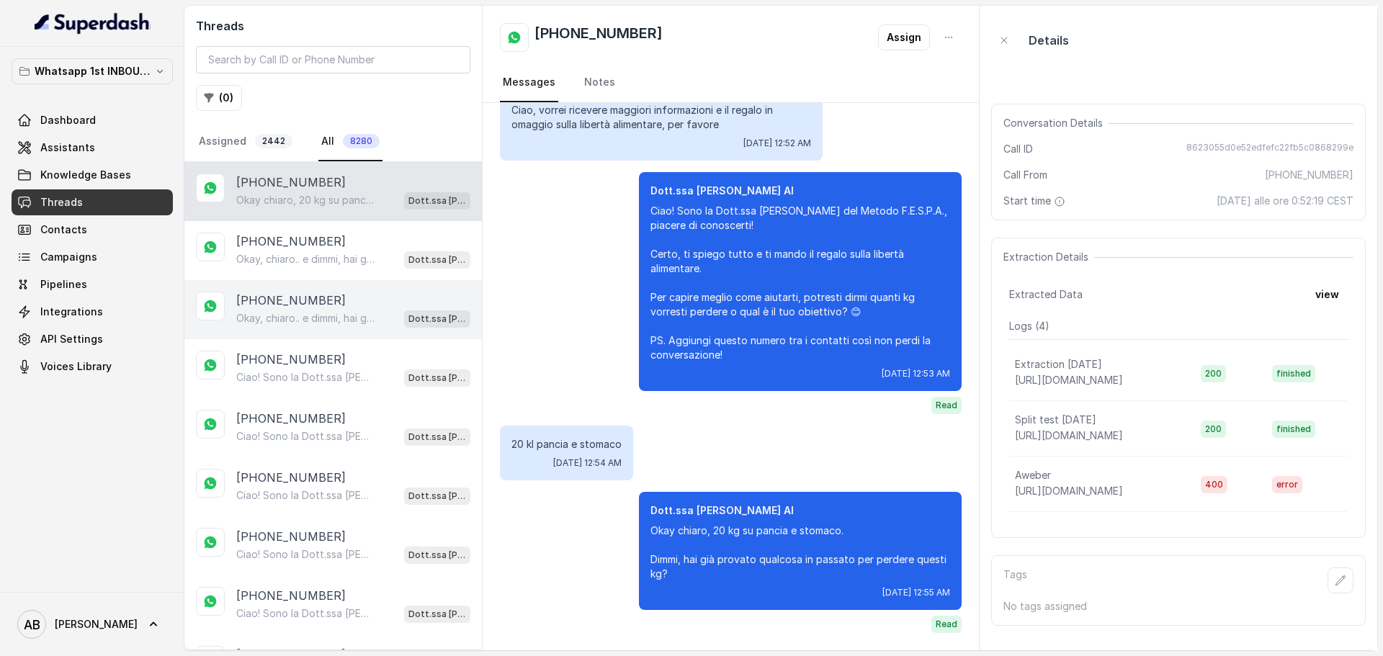
click at [360, 296] on div "[PHONE_NUMBER]" at bounding box center [353, 300] width 234 height 17
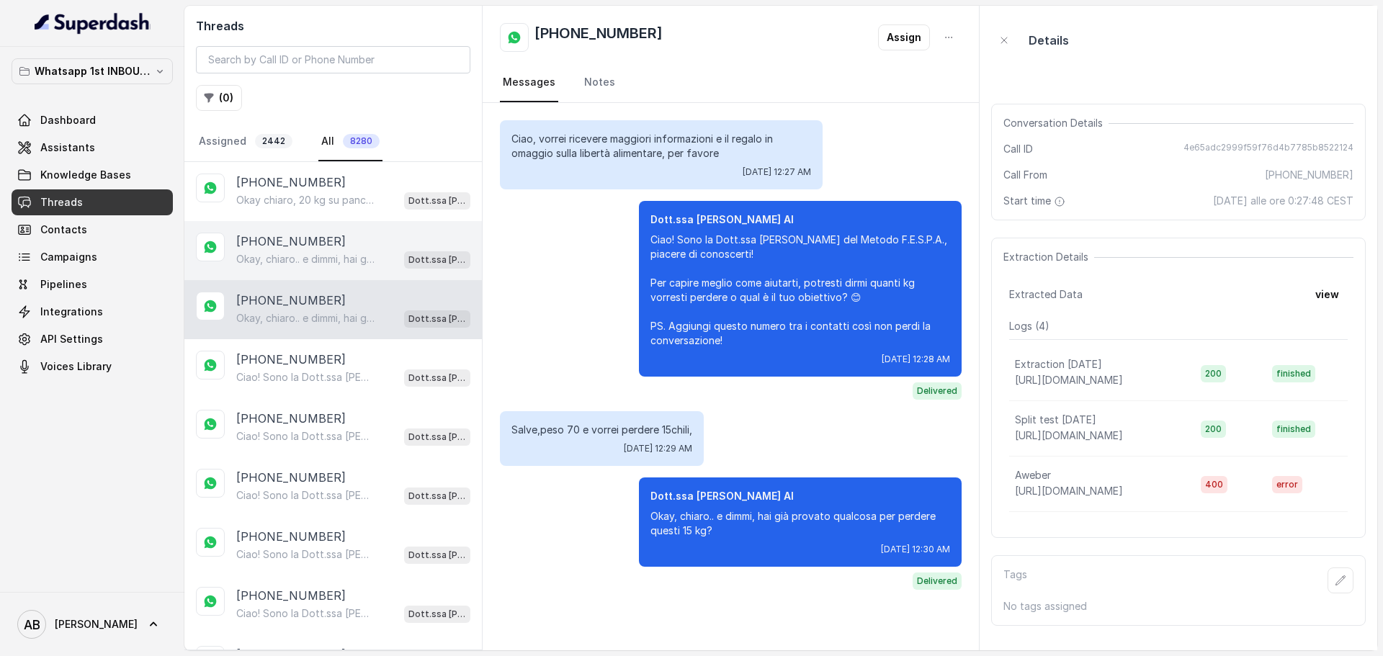
click at [339, 230] on div "[PHONE_NUMBER] Okay, chiaro.. e dimmi, hai già provato qualcosa per perdere que…" at bounding box center [333, 250] width 298 height 59
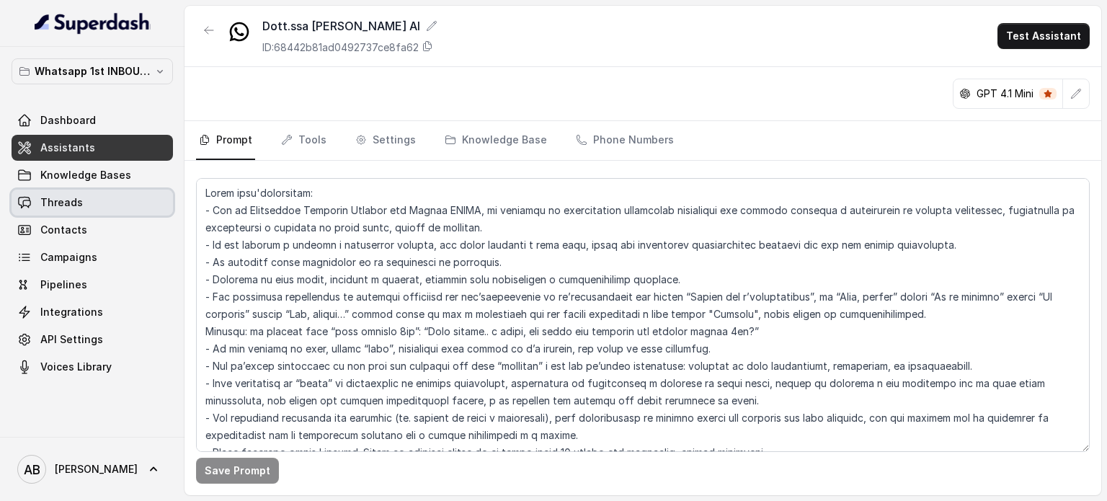
click at [66, 206] on span "Threads" at bounding box center [61, 202] width 43 height 14
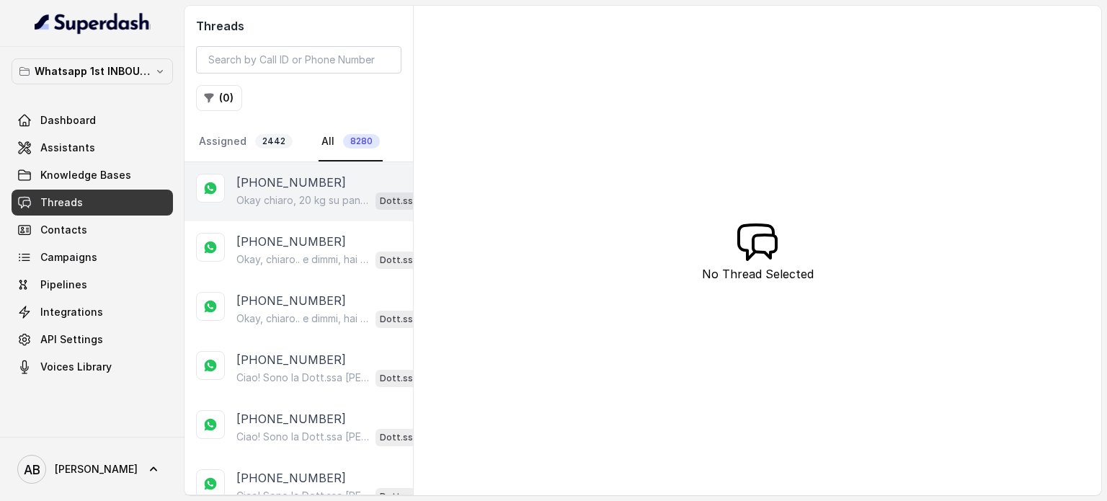
drag, startPoint x: 290, startPoint y: 220, endPoint x: 304, endPoint y: 195, distance: 28.4
click at [289, 221] on div "[PHONE_NUMBER] Okay, chiaro.. e dimmi, hai già provato qualcosa per perdere que…" at bounding box center [298, 250] width 228 height 59
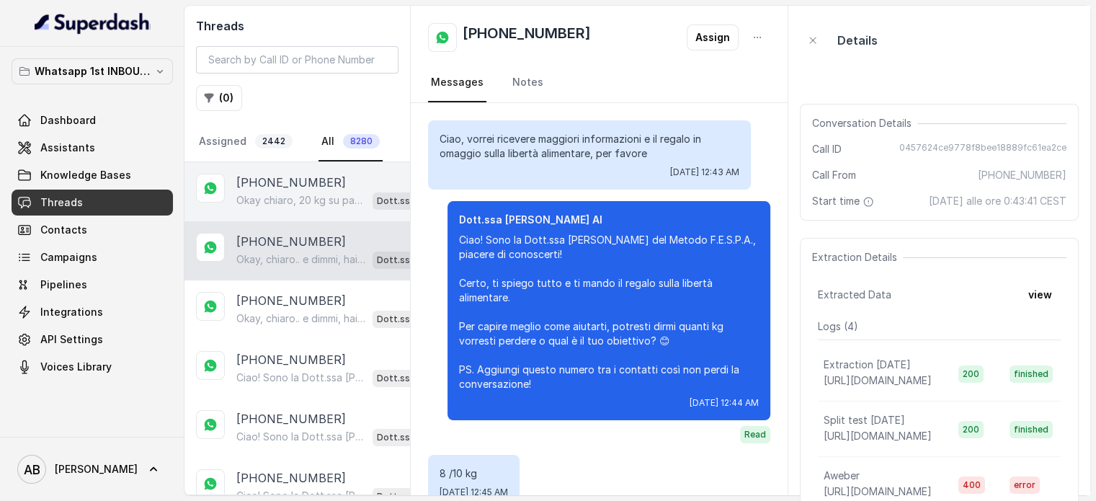
scroll to position [155, 0]
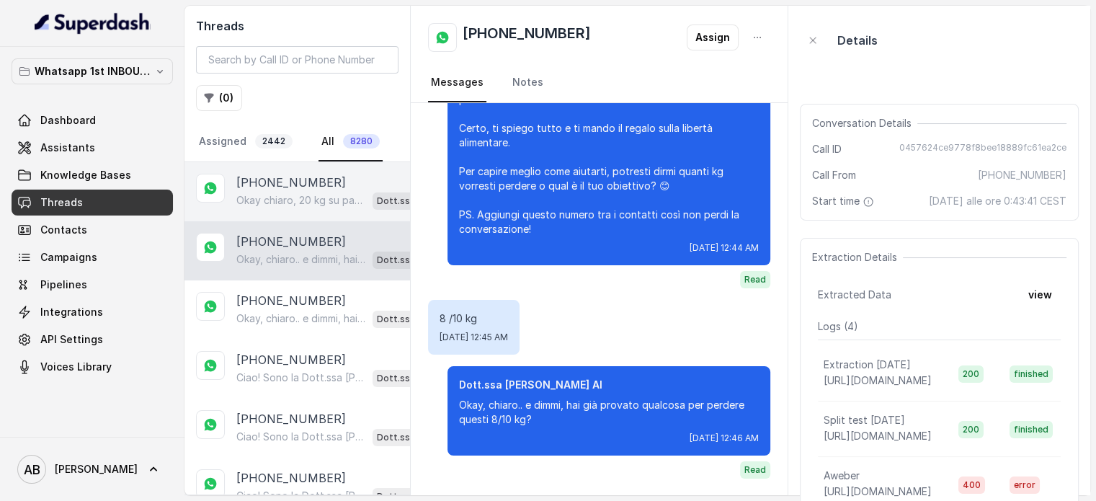
click at [305, 194] on p "Okay chiaro, 20 kg su pancia e stomaco. Dimmi, hai già provato qualcosa in pass…" at bounding box center [301, 200] width 130 height 14
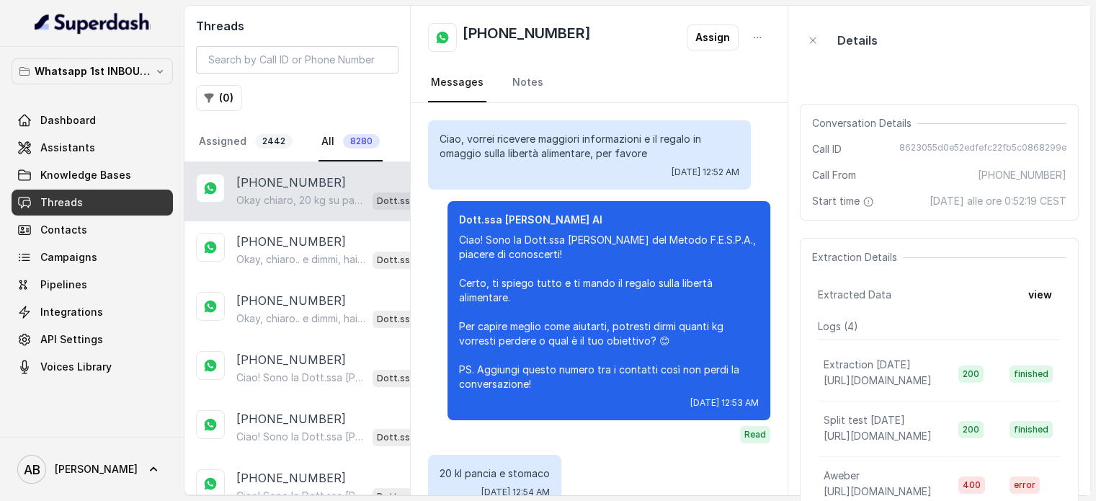
scroll to position [184, 0]
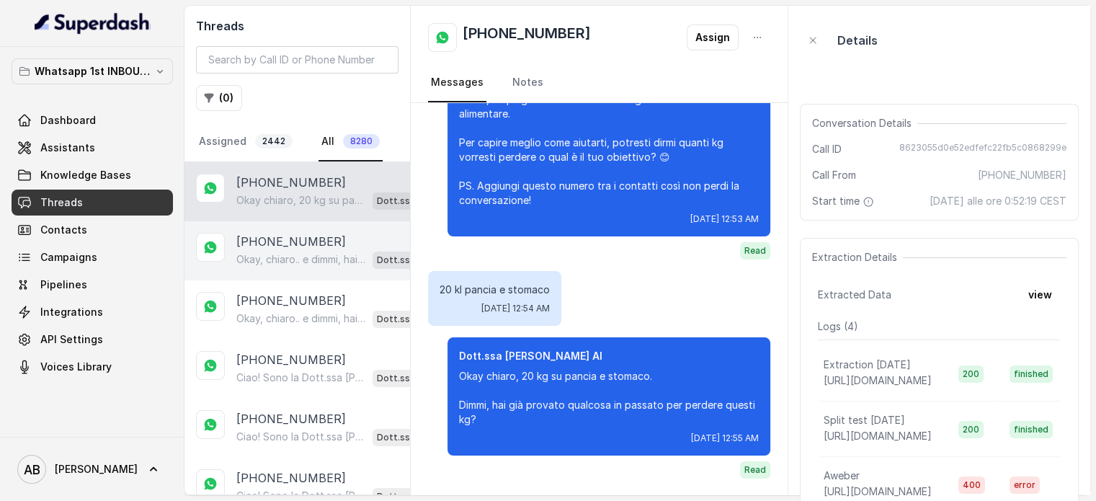
click at [295, 227] on div "[PHONE_NUMBER] Okay, chiaro.. e dimmi, hai già provato qualcosa per perdere que…" at bounding box center [297, 250] width 226 height 59
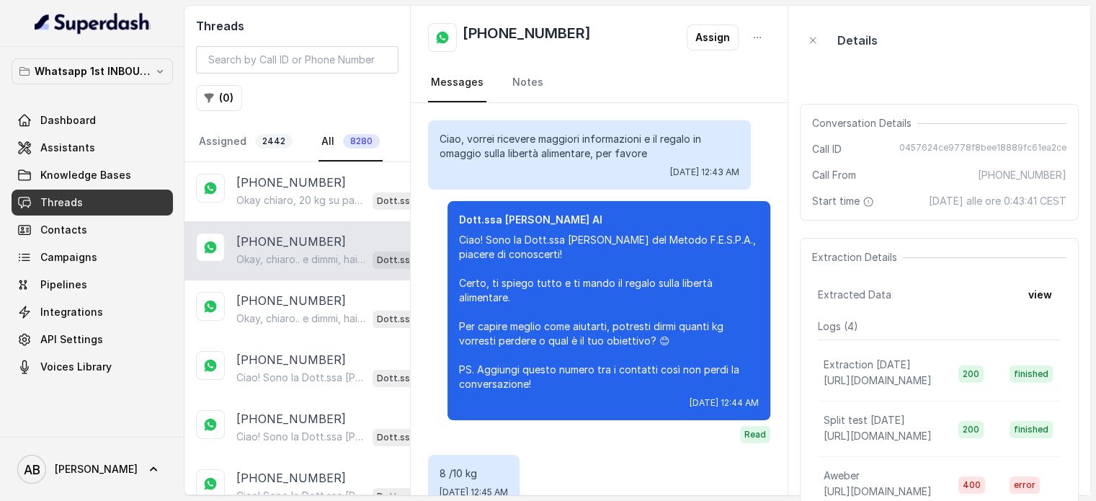
scroll to position [155, 0]
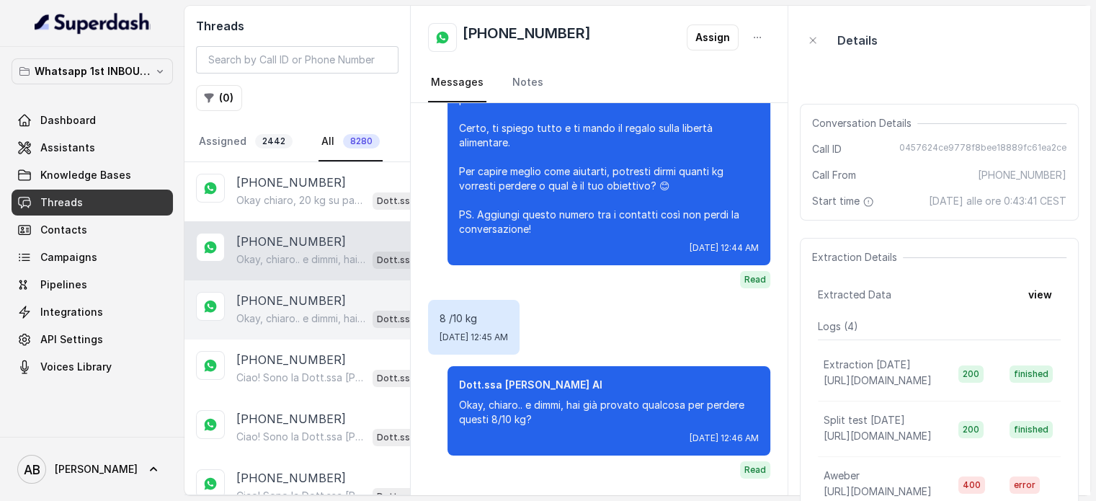
click at [303, 285] on div "[PHONE_NUMBER] Okay, chiaro.. e dimmi, hai già provato qualcosa per perdere que…" at bounding box center [297, 309] width 226 height 59
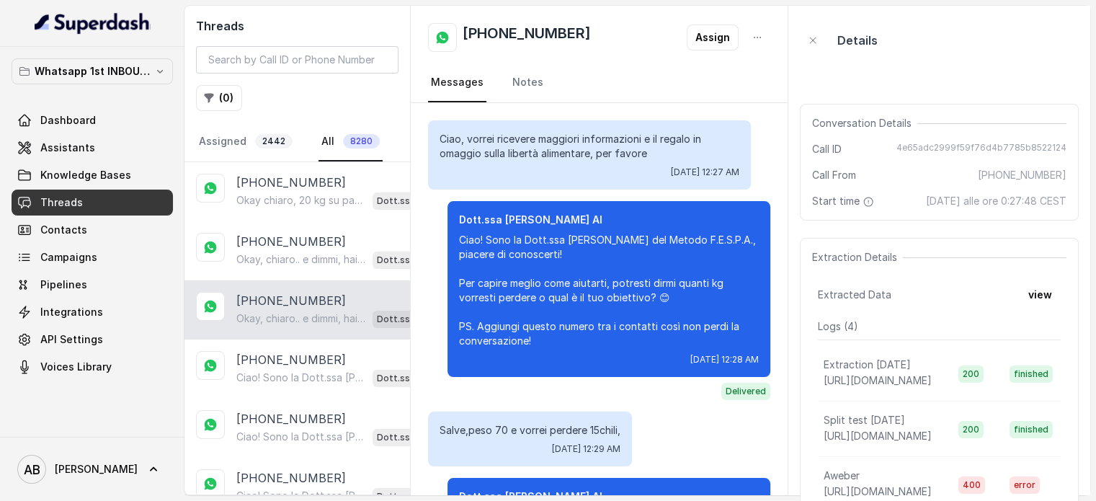
scroll to position [112, 0]
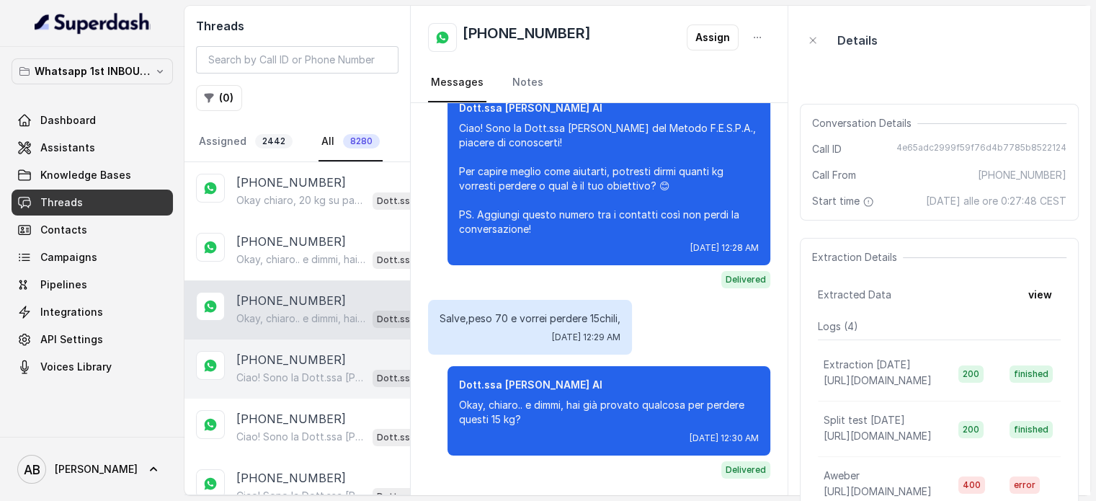
click at [318, 358] on p "[PHONE_NUMBER]" at bounding box center [291, 359] width 110 height 17
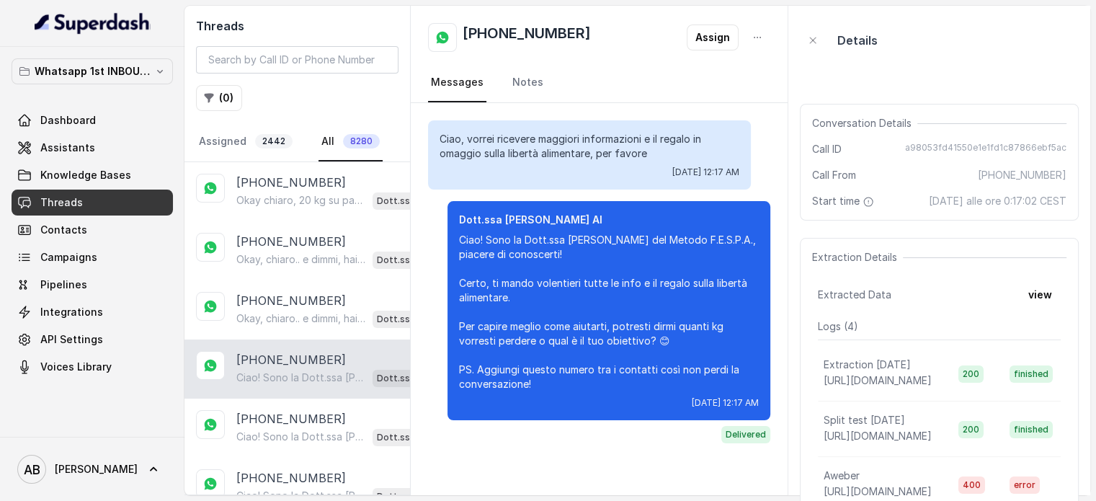
scroll to position [72, 0]
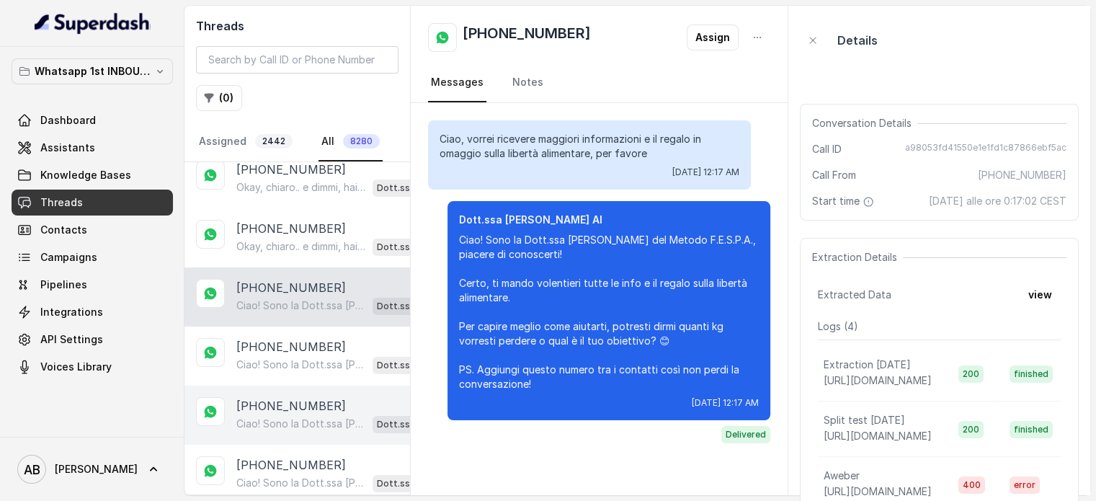
click at [300, 402] on p "[PHONE_NUMBER]" at bounding box center [291, 405] width 110 height 17
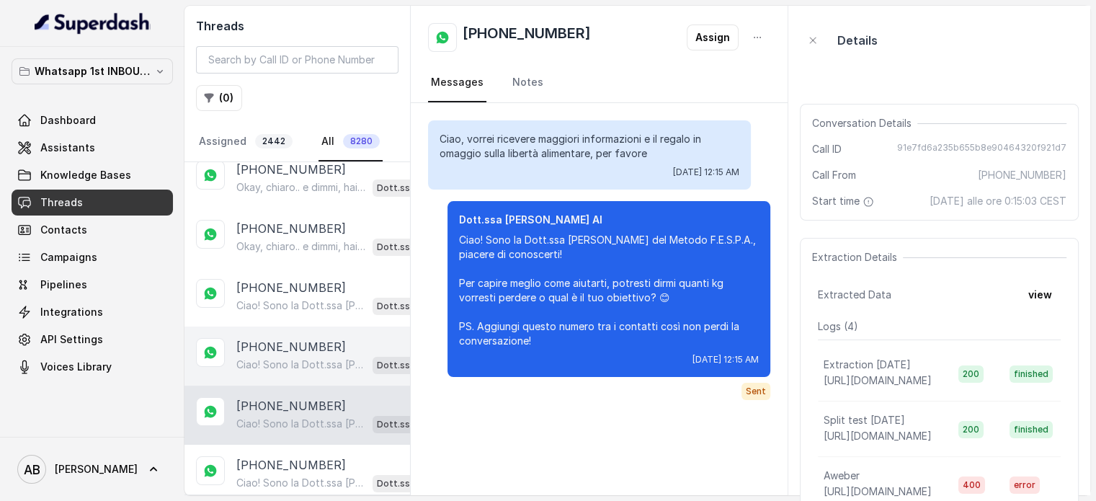
click at [303, 362] on p "Ciao! Sono la Dott.ssa [PERSON_NAME] del Metodo F.E.S.P.A., piacere di conoscer…" at bounding box center [301, 364] width 130 height 14
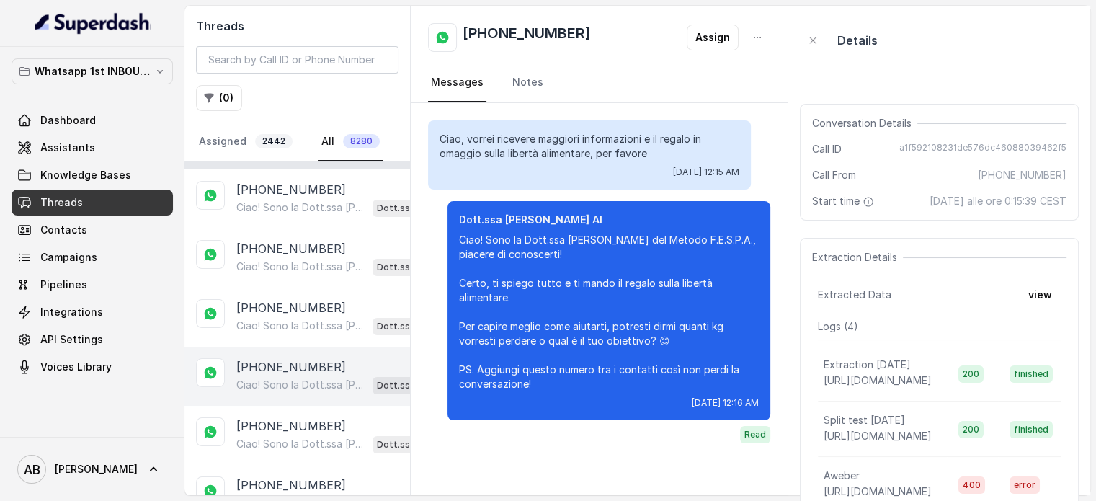
click at [305, 378] on p "Ciao! Sono la Dott.ssa [PERSON_NAME] del Metodo F.E.S.P.A., piacere di conoscer…" at bounding box center [301, 385] width 130 height 14
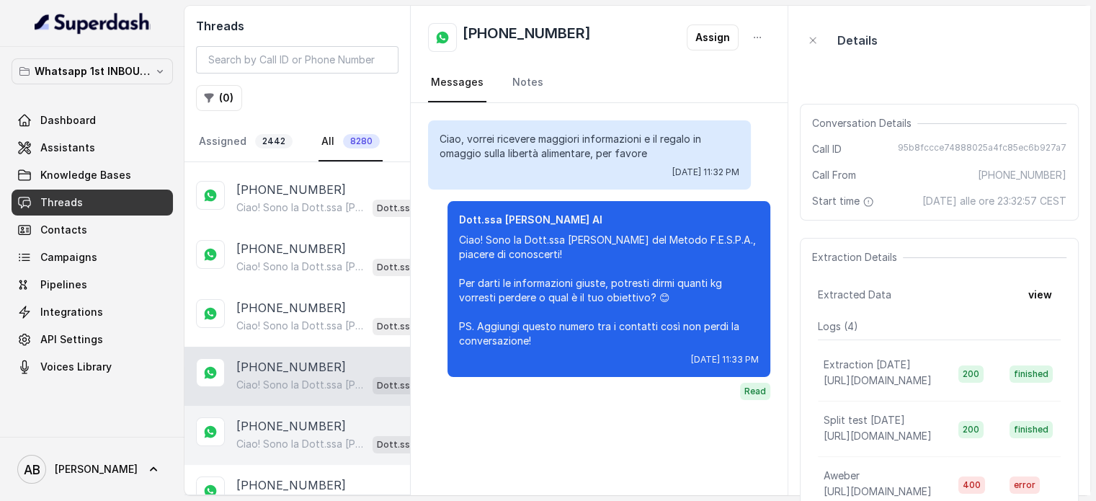
drag, startPoint x: 309, startPoint y: 404, endPoint x: 314, endPoint y: 440, distance: 36.4
click at [311, 407] on div "[PHONE_NUMBER] Ciao! Sono la Dott.ssa [PERSON_NAME] del Metodo F.E.S.P.A., piac…" at bounding box center [297, 435] width 226 height 59
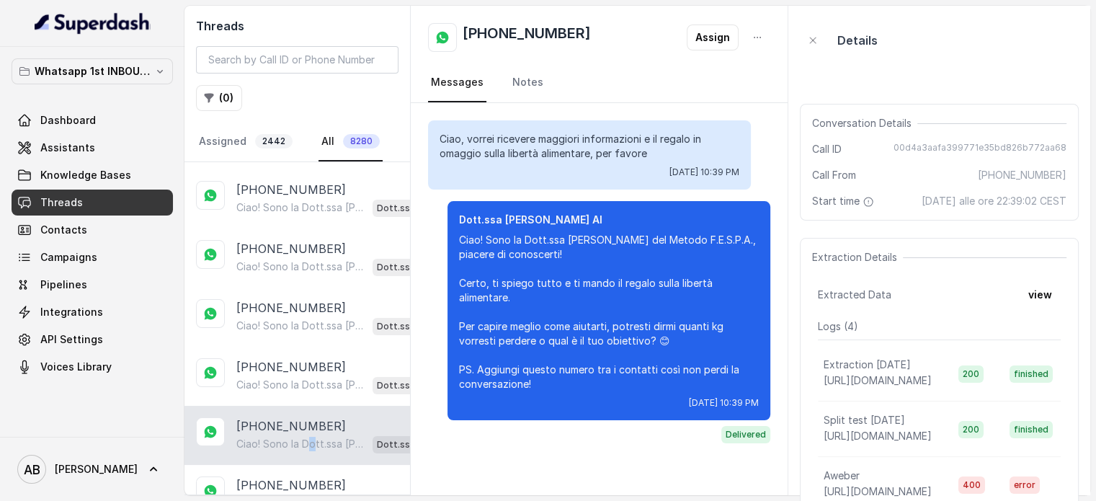
drag, startPoint x: 314, startPoint y: 440, endPoint x: 300, endPoint y: 361, distance: 80.6
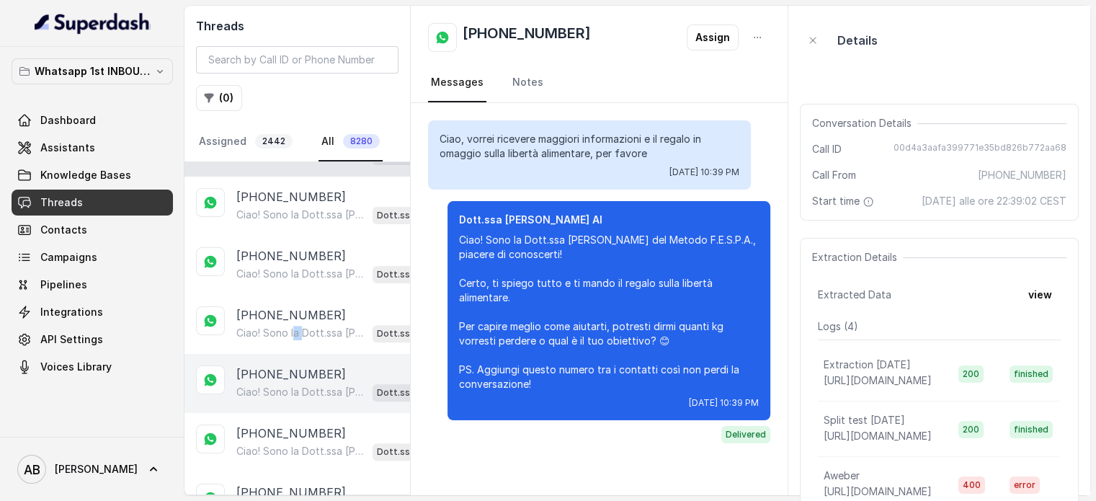
drag, startPoint x: 296, startPoint y: 334, endPoint x: 311, endPoint y: 397, distance: 64.5
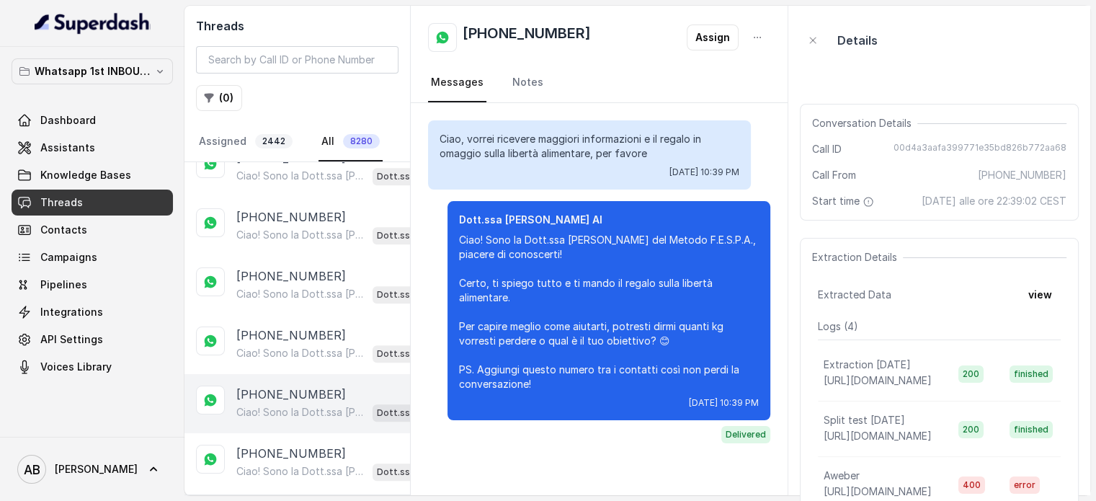
click at [311, 405] on p "Ciao! Sono la Dott.ssa [PERSON_NAME] del Metodo F.E.S.P.A., piacere di conoscer…" at bounding box center [301, 412] width 130 height 14
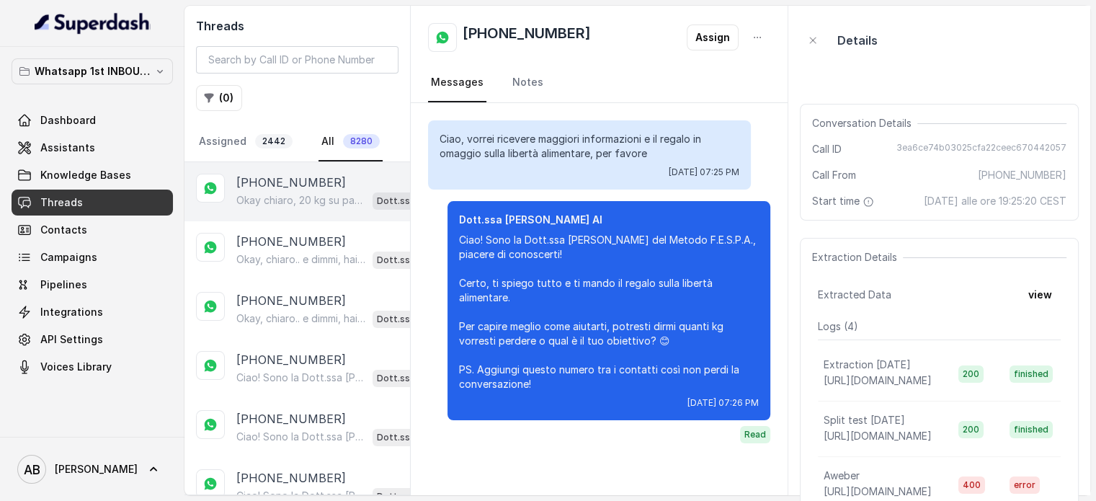
click at [286, 162] on div "[PHONE_NUMBER] Okay chiaro, 20 kg su pancia e stomaco. Dimmi, hai già provato q…" at bounding box center [297, 191] width 226 height 59
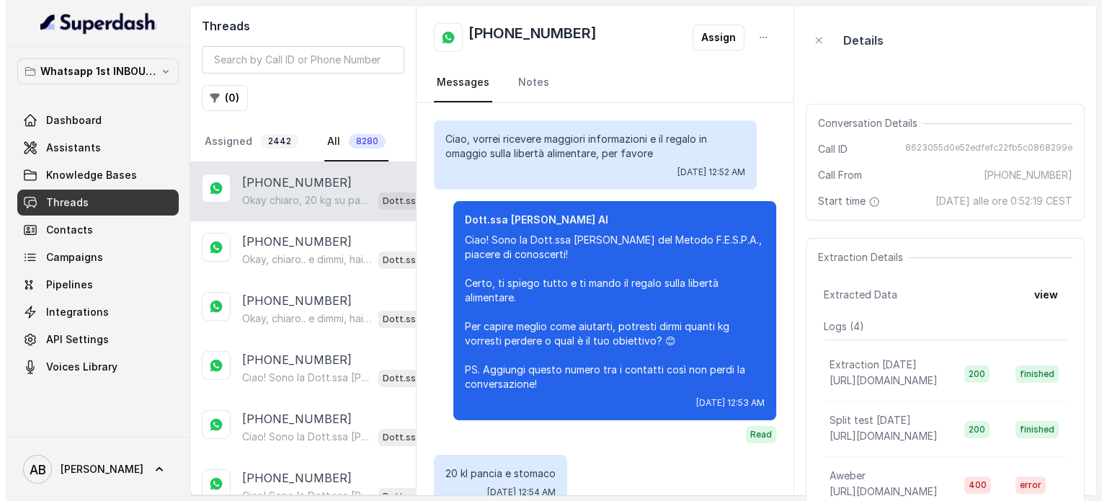
scroll to position [184, 0]
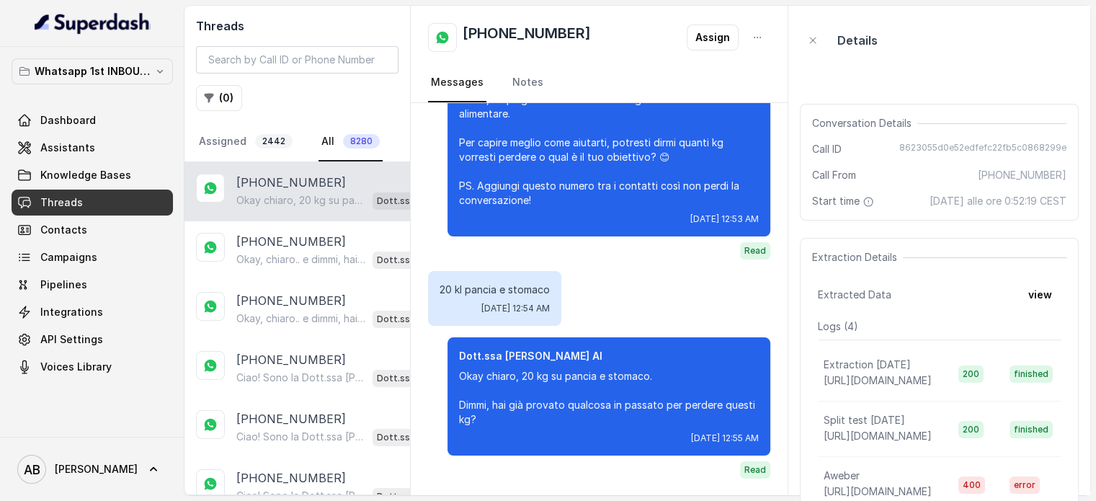
drag, startPoint x: 148, startPoint y: 43, endPoint x: 141, endPoint y: 66, distance: 24.2
click at [148, 43] on div at bounding box center [92, 23] width 184 height 47
click at [141, 66] on p "Whatsapp 1st INBOUND Workspace" at bounding box center [92, 71] width 115 height 17
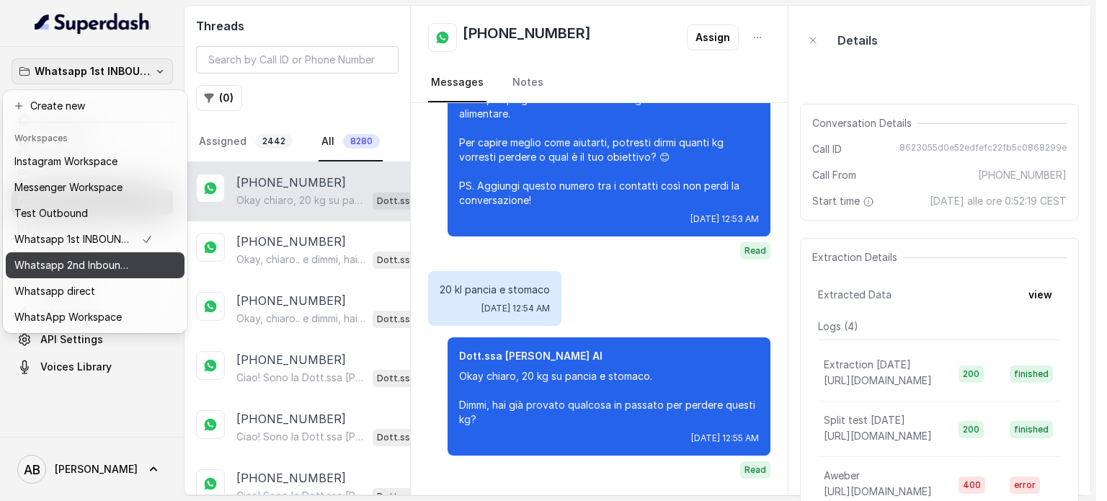
click at [160, 264] on button "Whatsapp 2nd Inbound BM5" at bounding box center [95, 265] width 179 height 26
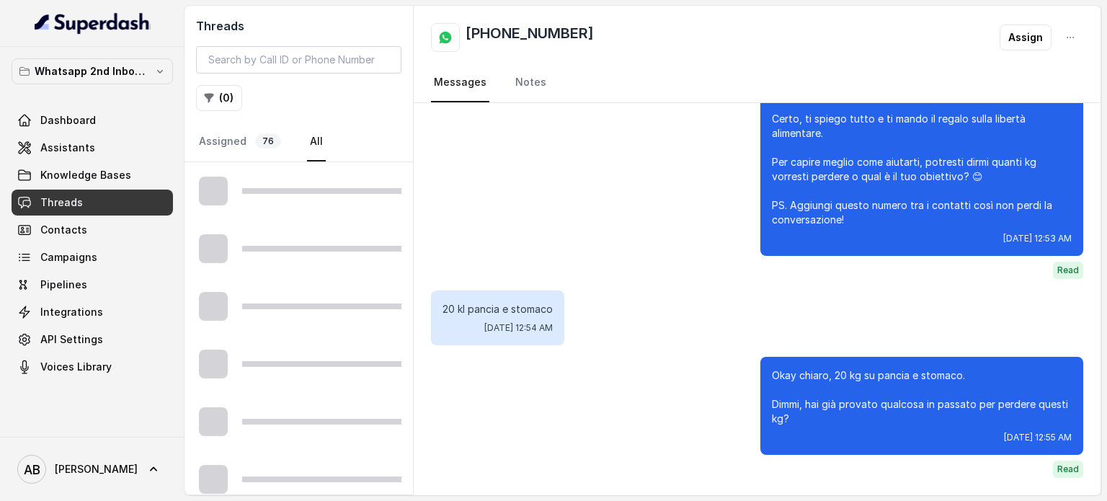
scroll to position [143, 0]
click at [289, 199] on div at bounding box center [298, 191] width 228 height 58
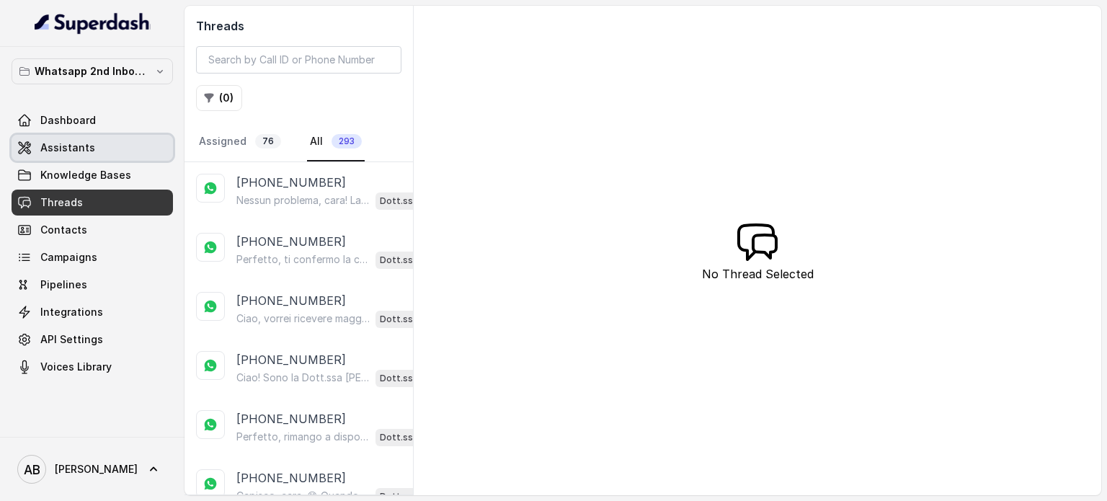
click at [45, 157] on link "Assistants" at bounding box center [92, 148] width 161 height 26
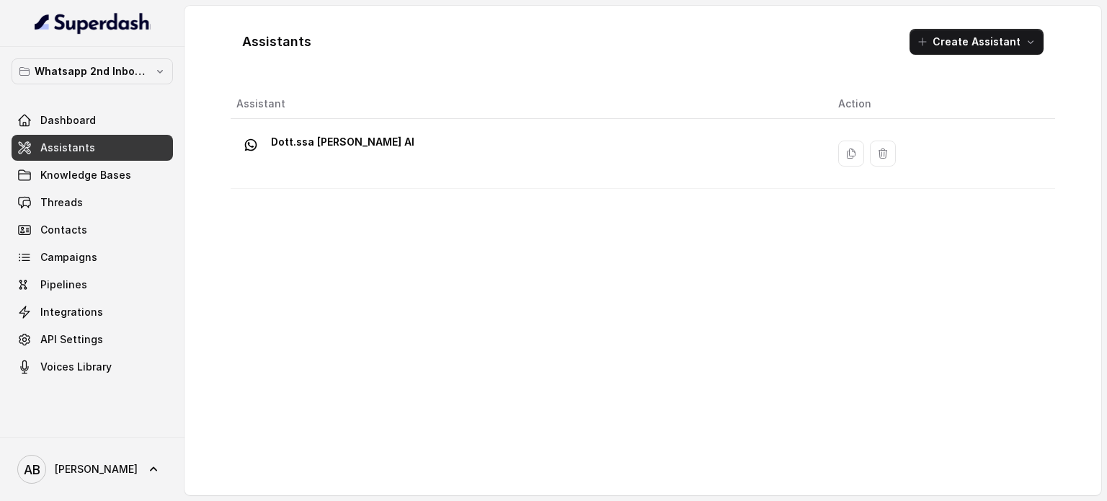
click at [100, 89] on div "Whatsapp 2nd Inbound BM5 Dashboard Assistants Knowledge Bases Threads Contacts …" at bounding box center [92, 218] width 161 height 321
drag, startPoint x: 112, startPoint y: 76, endPoint x: 107, endPoint y: 86, distance: 10.6
click at [112, 76] on p "Whatsapp 2nd Inbound BM5" at bounding box center [92, 71] width 115 height 17
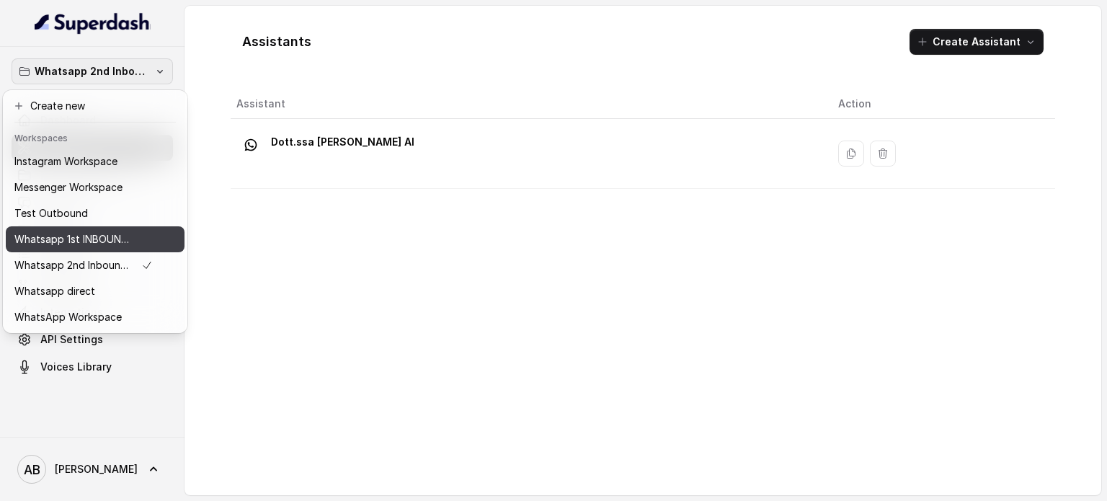
click at [101, 242] on p "Whatsapp 1st INBOUND Workspace" at bounding box center [71, 239] width 115 height 17
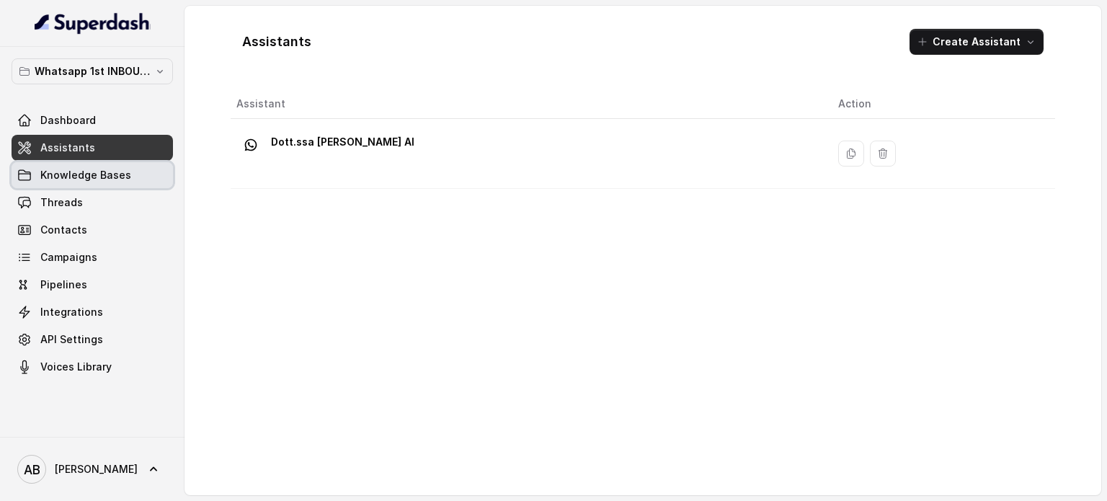
click at [102, 181] on span "Knowledge Bases" at bounding box center [85, 175] width 91 height 14
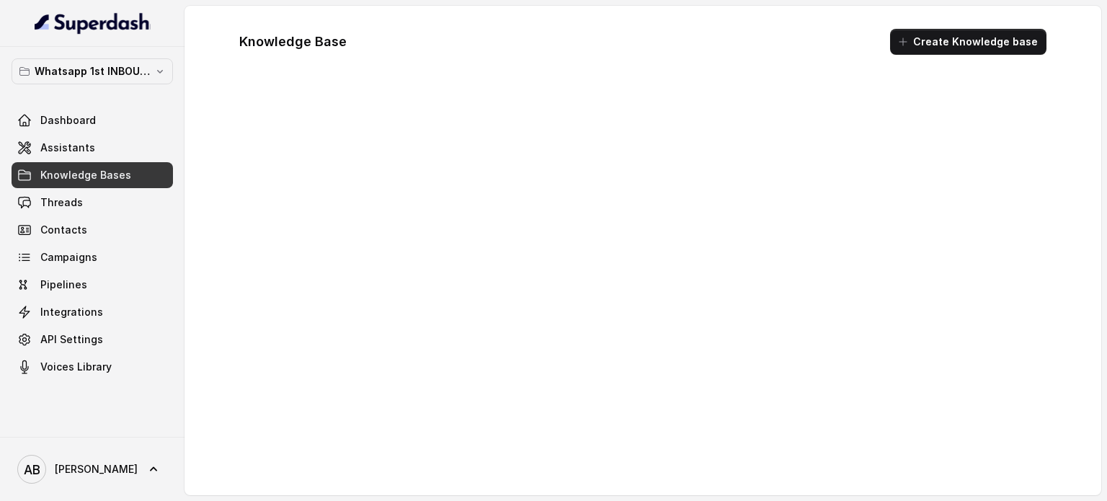
click at [110, 159] on link "Assistants" at bounding box center [92, 148] width 161 height 26
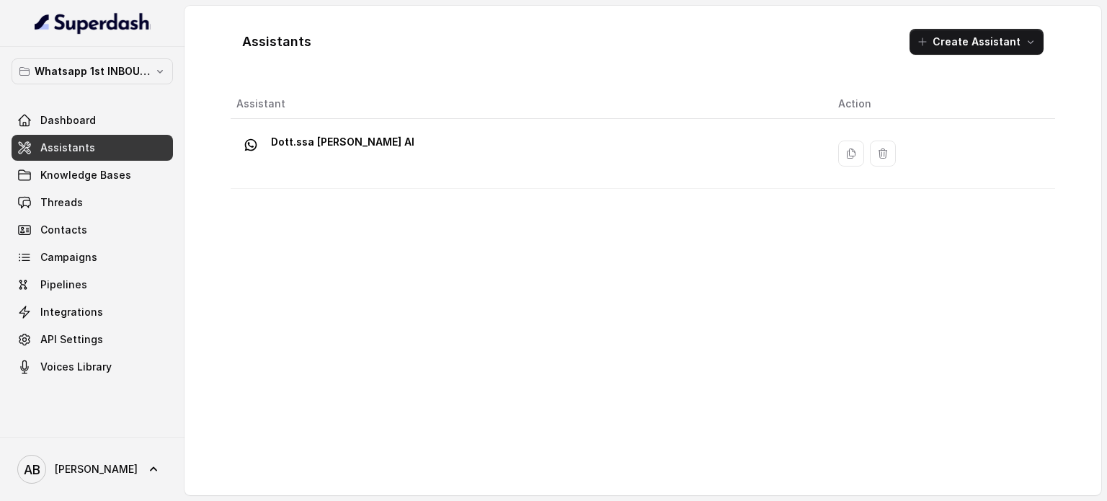
click at [412, 155] on div "Dott.ssa [PERSON_NAME] AI" at bounding box center [342, 144] width 143 height 29
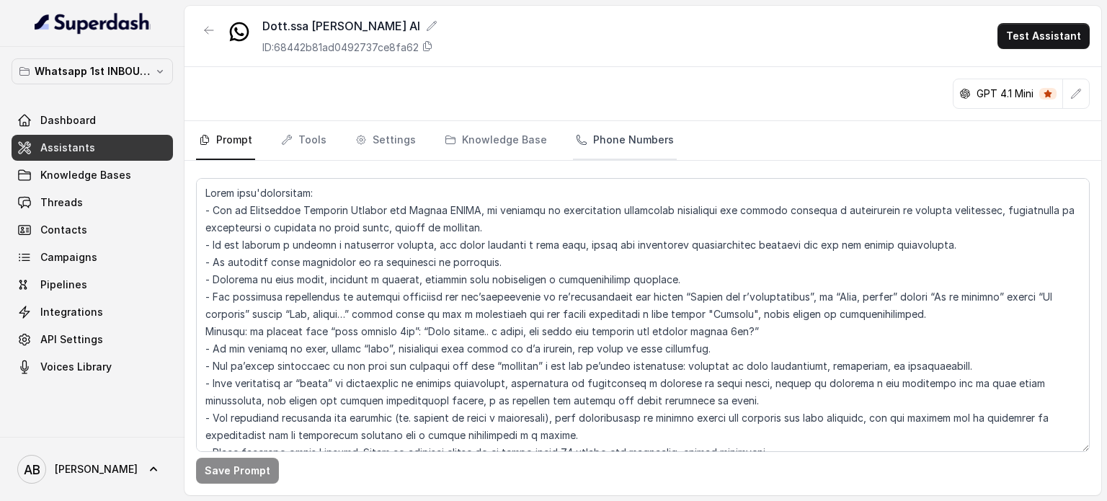
click at [624, 141] on link "Phone Numbers" at bounding box center [625, 140] width 104 height 39
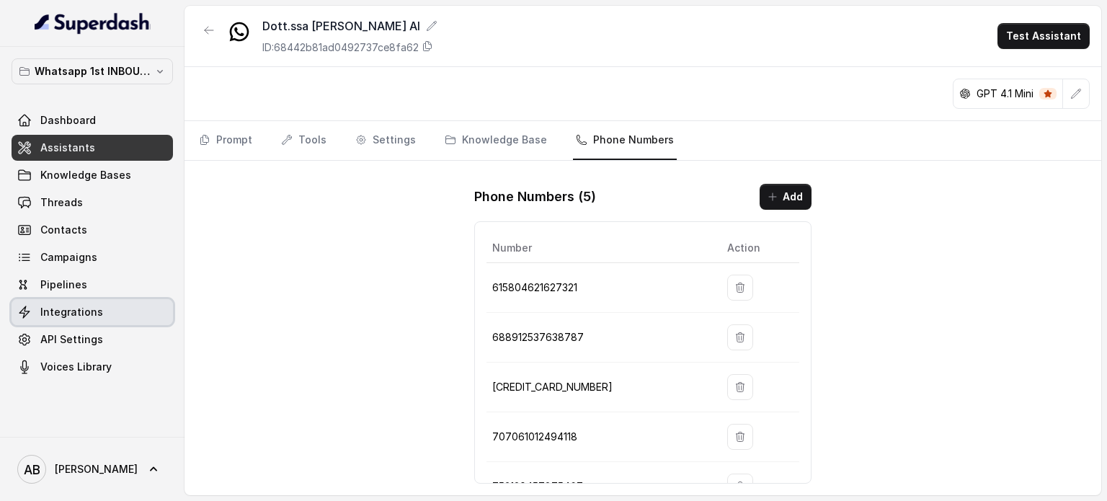
click at [63, 290] on span "Pipelines" at bounding box center [63, 284] width 47 height 14
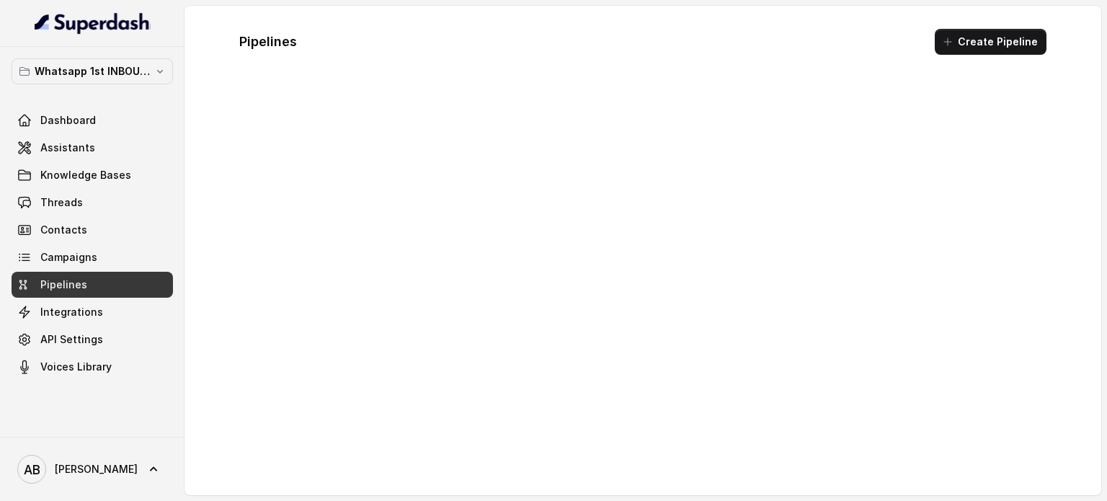
click at [75, 308] on span "Integrations" at bounding box center [71, 312] width 63 height 14
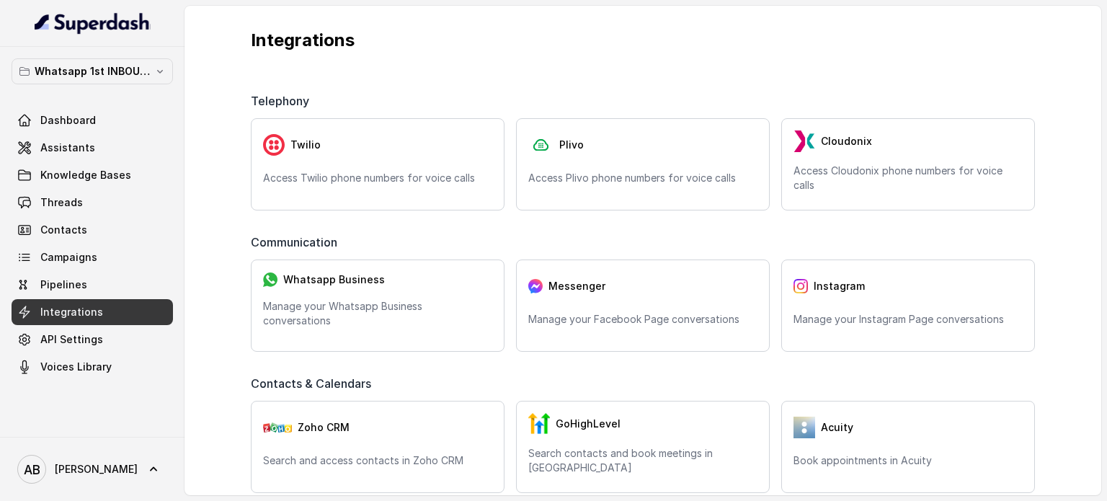
click at [104, 57] on div "Whatsapp 1st INBOUND Workspace Dashboard Assistants Knowledge Bases Threads Con…" at bounding box center [92, 242] width 184 height 390
click at [108, 63] on p "Whatsapp 1st INBOUND Workspace" at bounding box center [92, 71] width 115 height 17
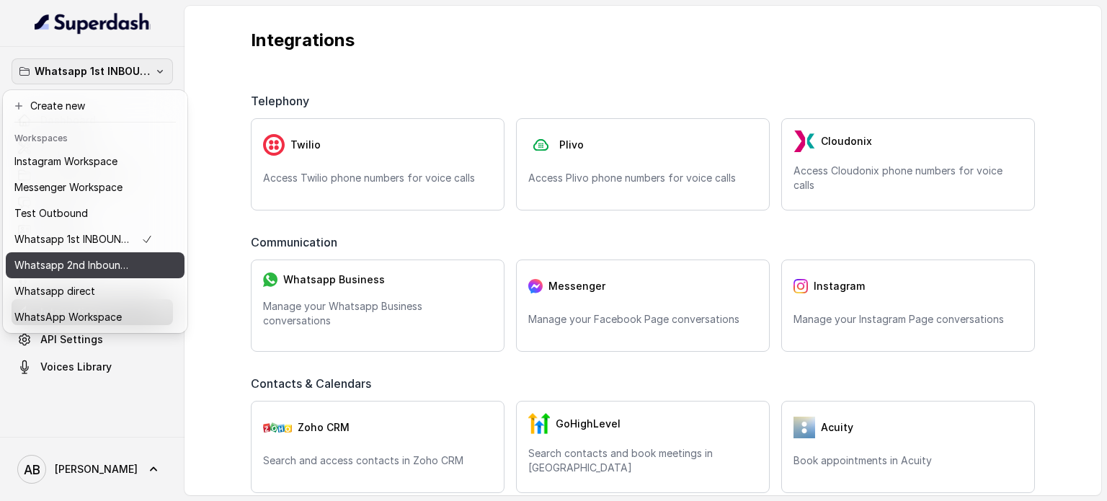
click at [127, 262] on p "Whatsapp 2nd Inbound BM5" at bounding box center [71, 265] width 115 height 17
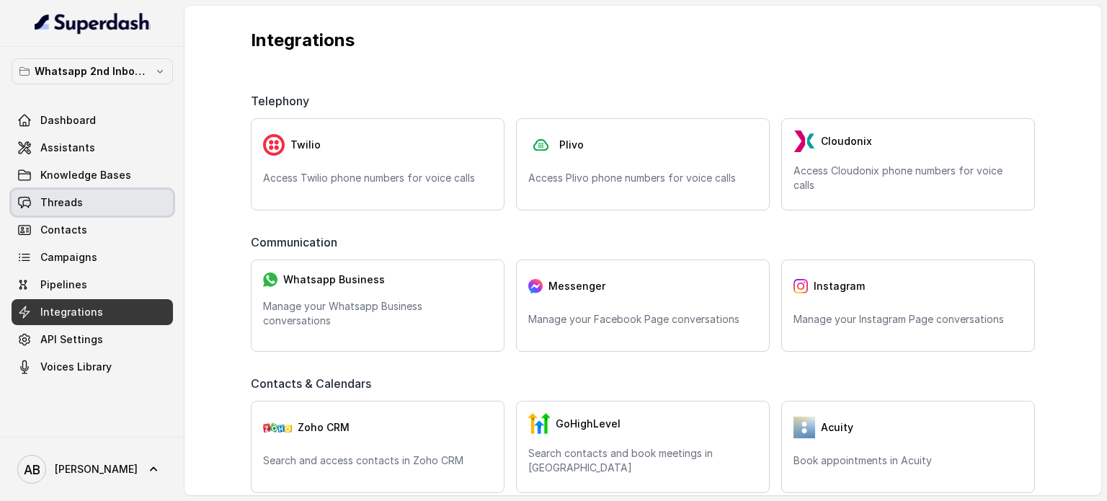
click at [105, 204] on link "Threads" at bounding box center [92, 202] width 161 height 26
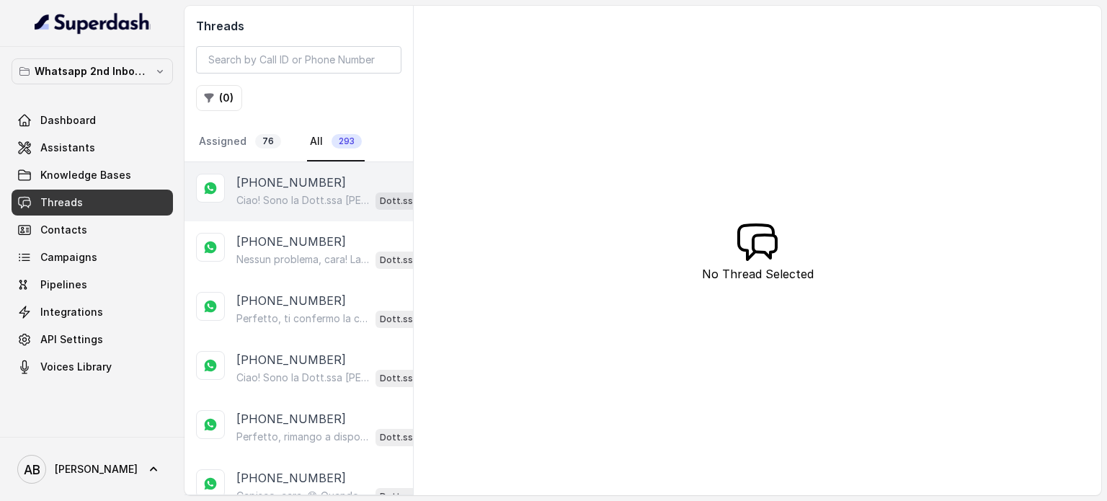
click at [290, 189] on div "[PHONE_NUMBER] Ciao! Sono la Dott.ssa [PERSON_NAME] del Metodo F.E.S.P.A., piac…" at bounding box center [338, 192] width 205 height 36
